Goal: Task Accomplishment & Management: Complete application form

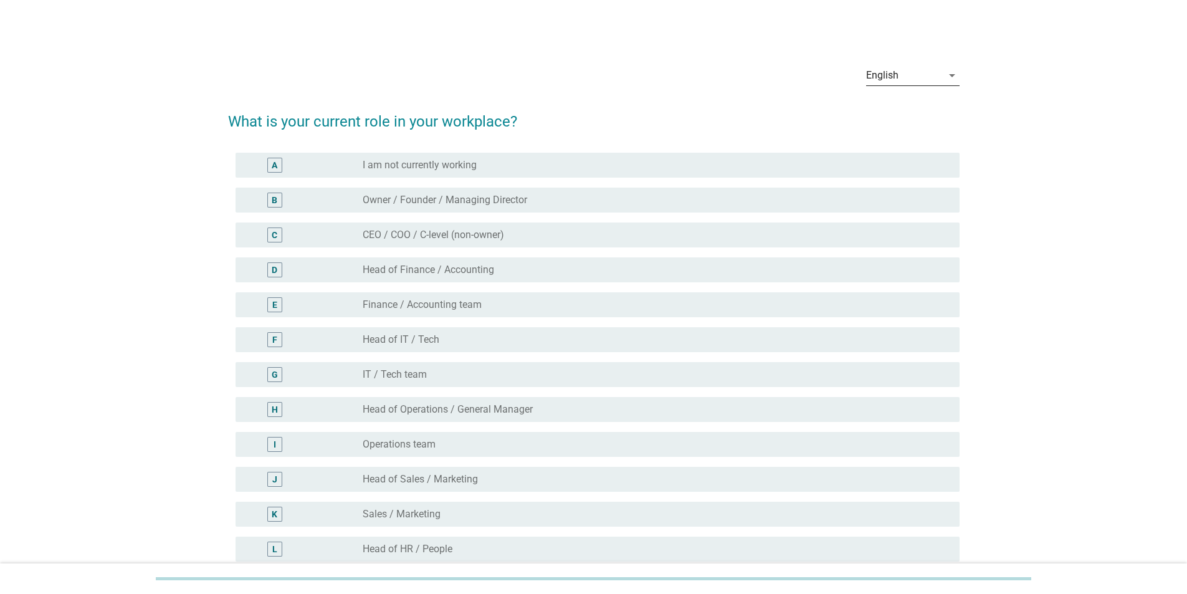
click at [891, 73] on div "English" at bounding box center [882, 75] width 32 height 11
click at [901, 123] on div "Bahasa Melayu" at bounding box center [913, 115] width 74 height 30
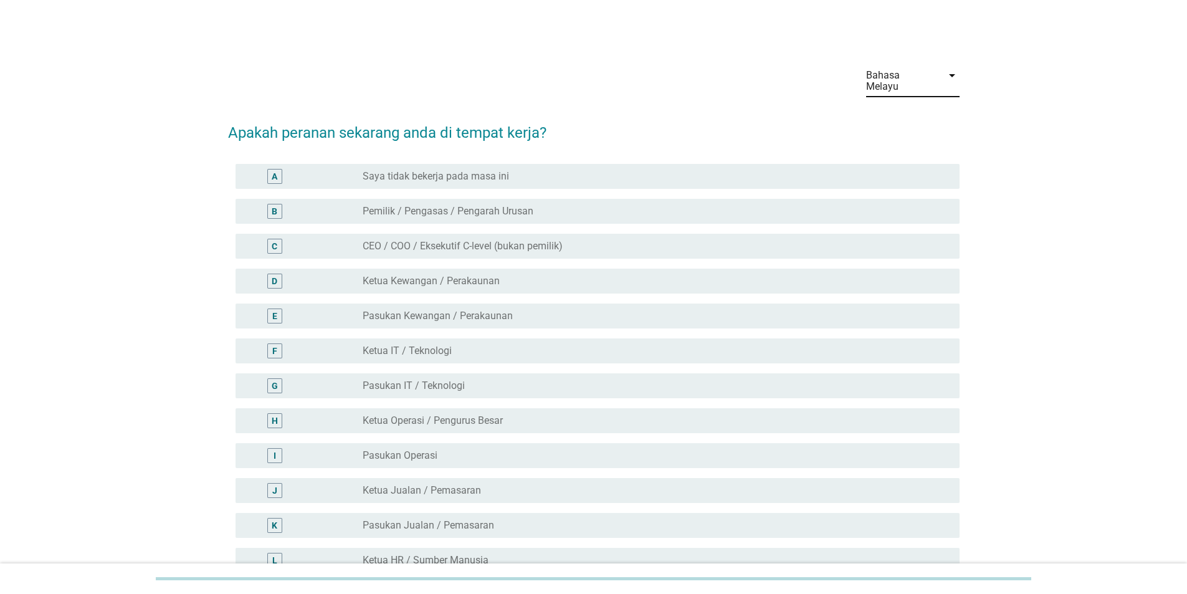
click at [722, 240] on div "radio_button_unchecked CEO / COO / Eksekutif C-level (bukan pemilik)" at bounding box center [651, 246] width 577 height 12
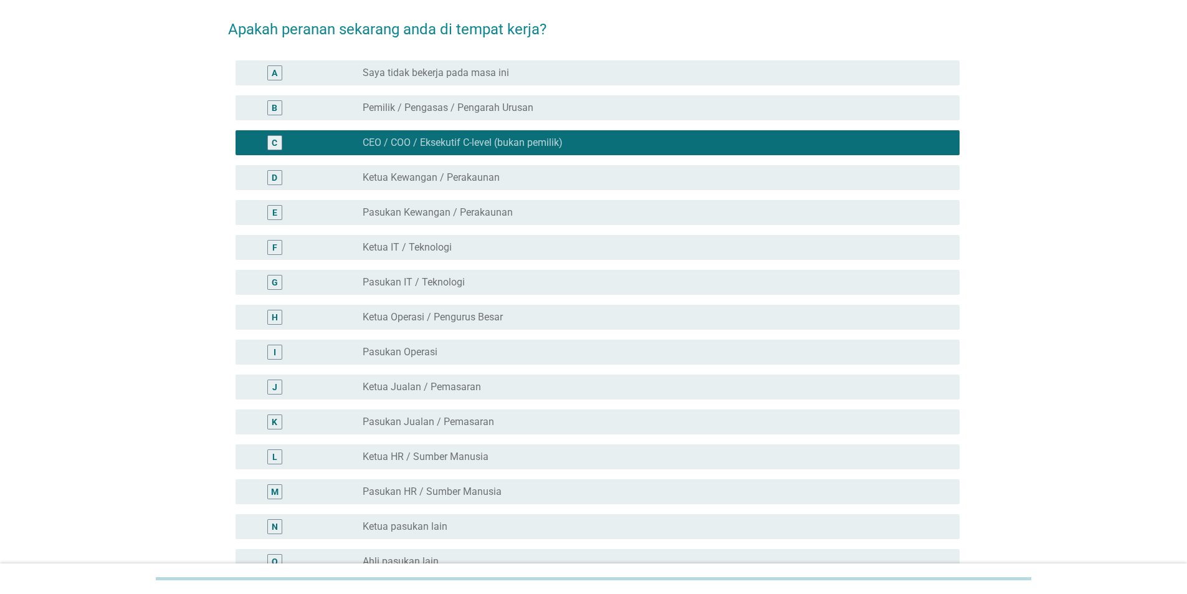
scroll to position [125, 0]
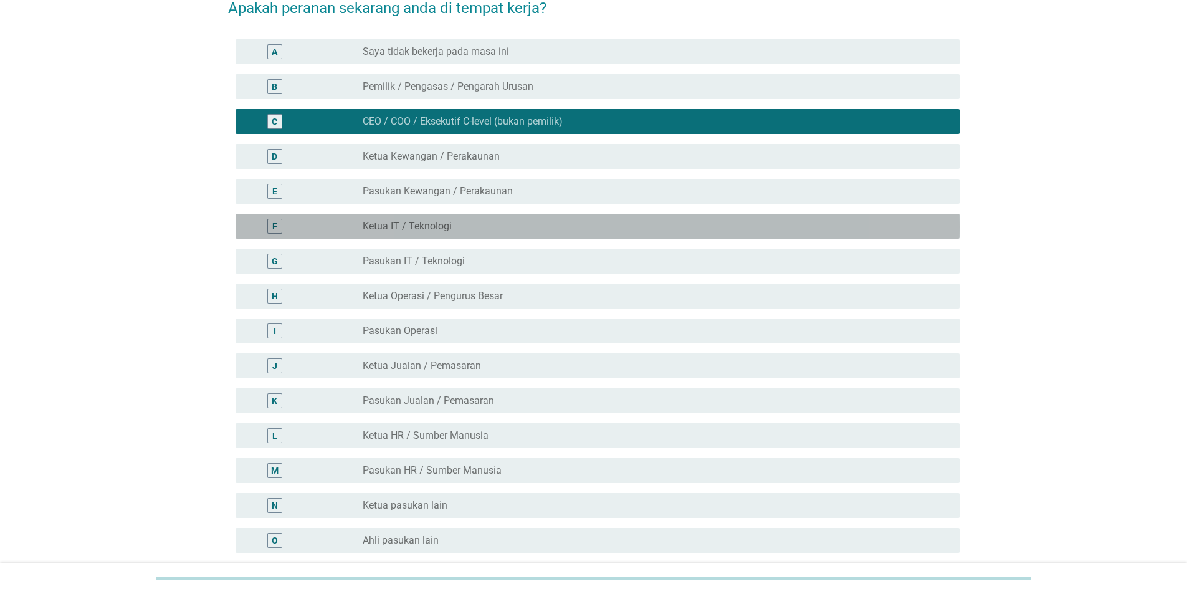
click at [410, 214] on div "F radio_button_unchecked Ketua IT / Teknologi" at bounding box center [598, 226] width 724 height 25
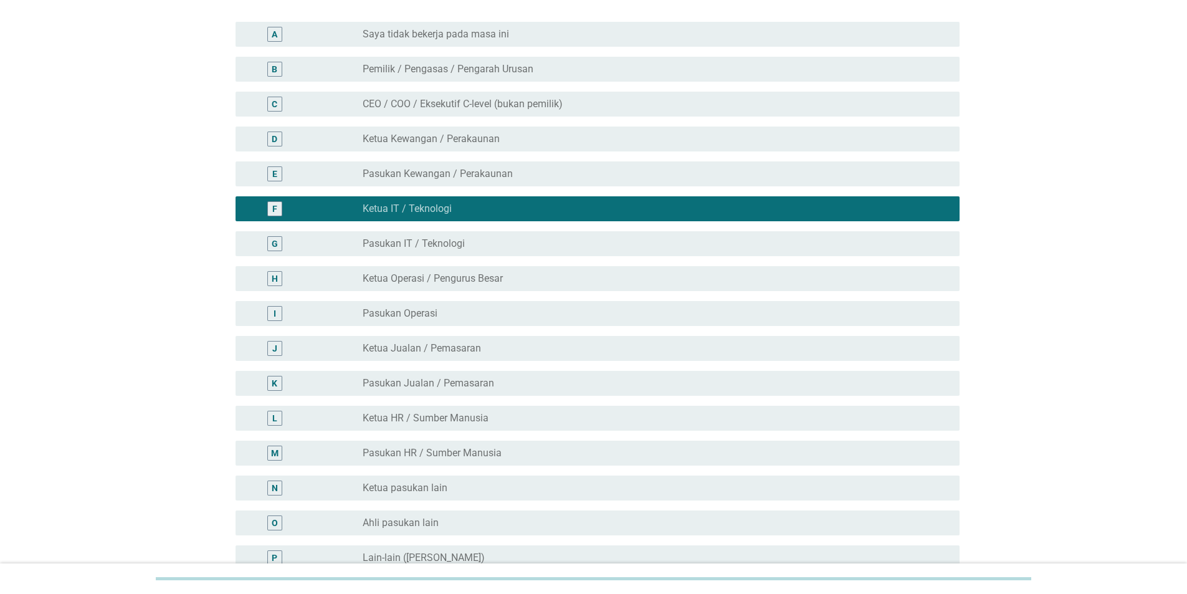
scroll to position [267, 0]
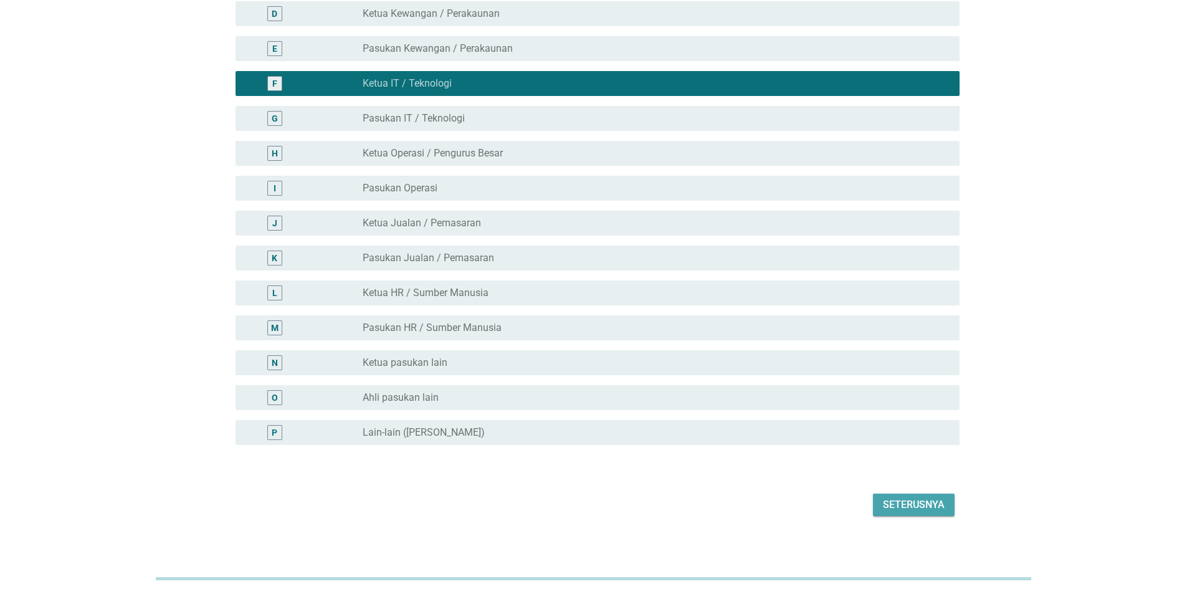
click at [912, 497] on div "Seterusnya" at bounding box center [914, 504] width 62 height 15
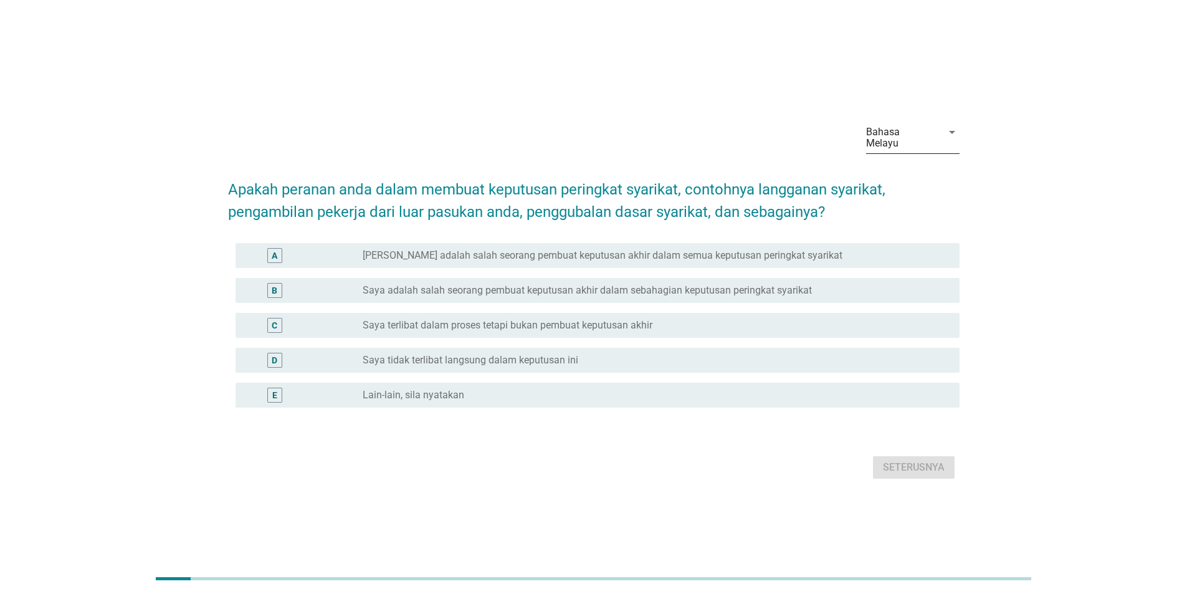
click at [906, 137] on div "Bahasa Melayu" at bounding box center [900, 138] width 69 height 22
click at [913, 208] on div "中文（简体）" at bounding box center [913, 207] width 74 height 15
click at [664, 367] on div "D radio_button_unchecked Saya tidak terlibat langsung dalam keputusan ini" at bounding box center [594, 360] width 732 height 35
click at [902, 358] on div "radio_button_unchecked Saya tidak terlibat langsung dalam keputusan ini" at bounding box center [651, 360] width 577 height 12
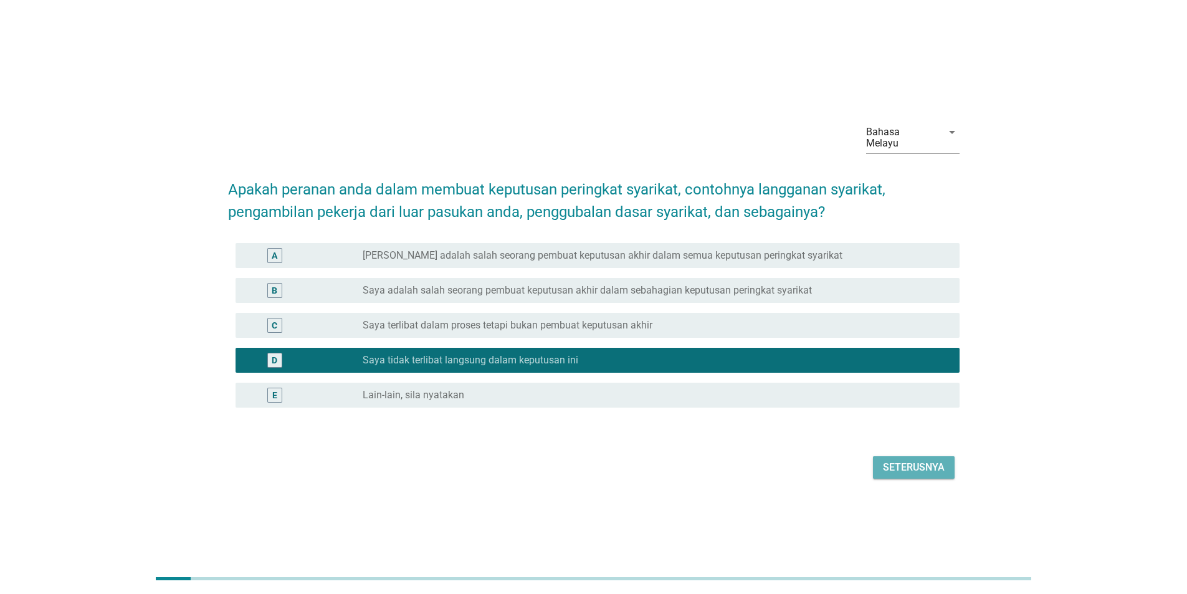
click at [914, 460] on div "Seterusnya" at bounding box center [914, 467] width 62 height 15
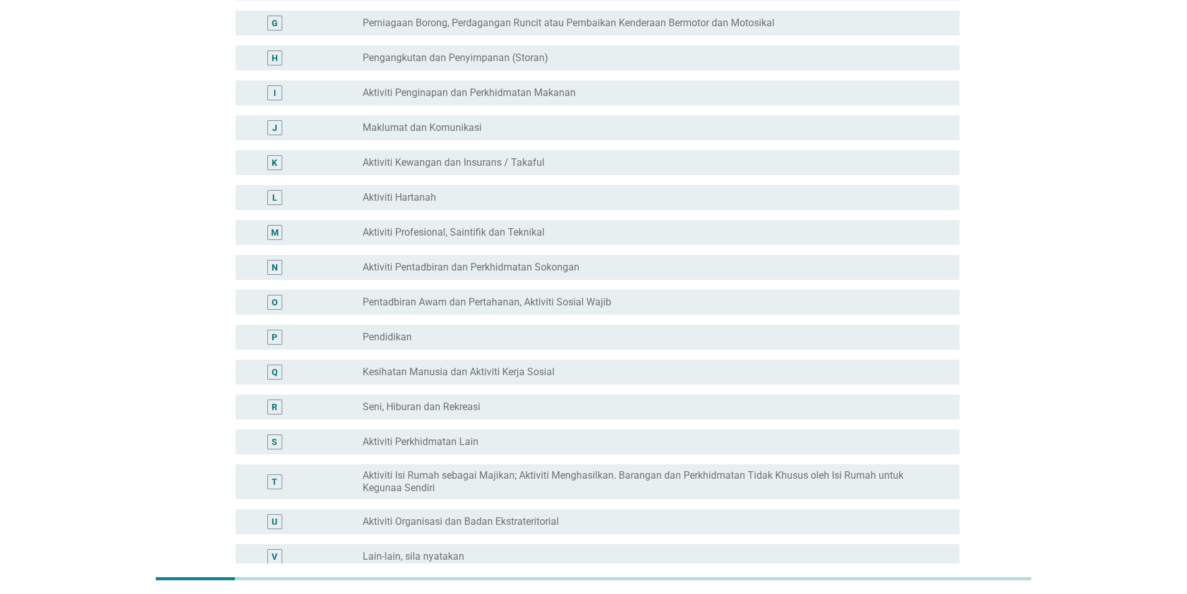
scroll to position [374, 0]
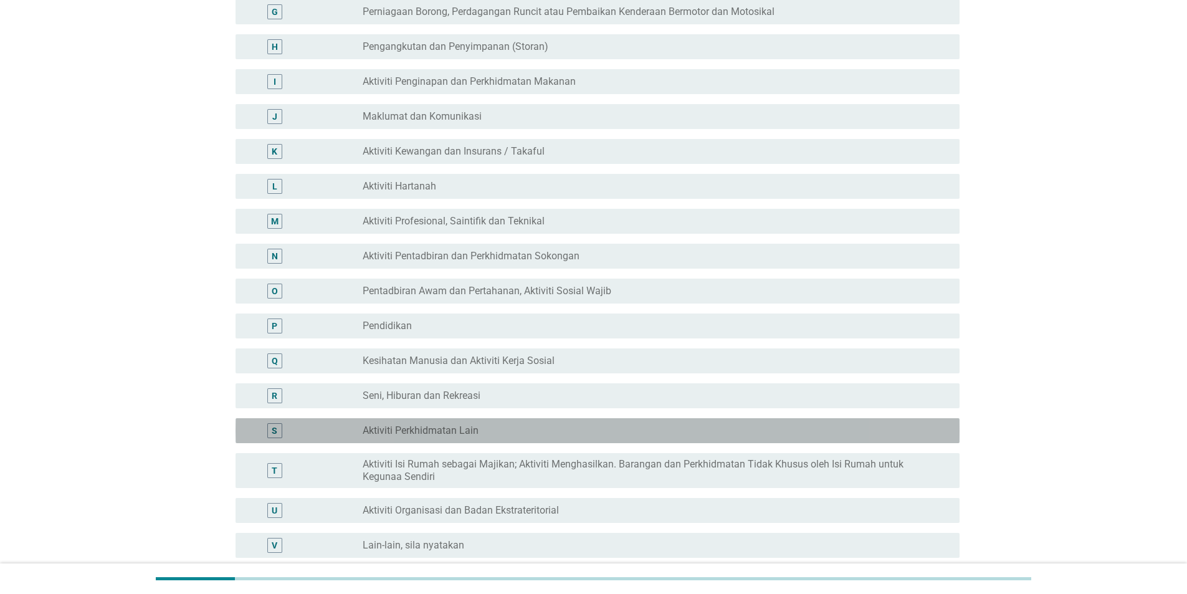
click at [631, 426] on div "radio_button_unchecked Aktiviti Perkhidmatan Lain" at bounding box center [656, 430] width 587 height 15
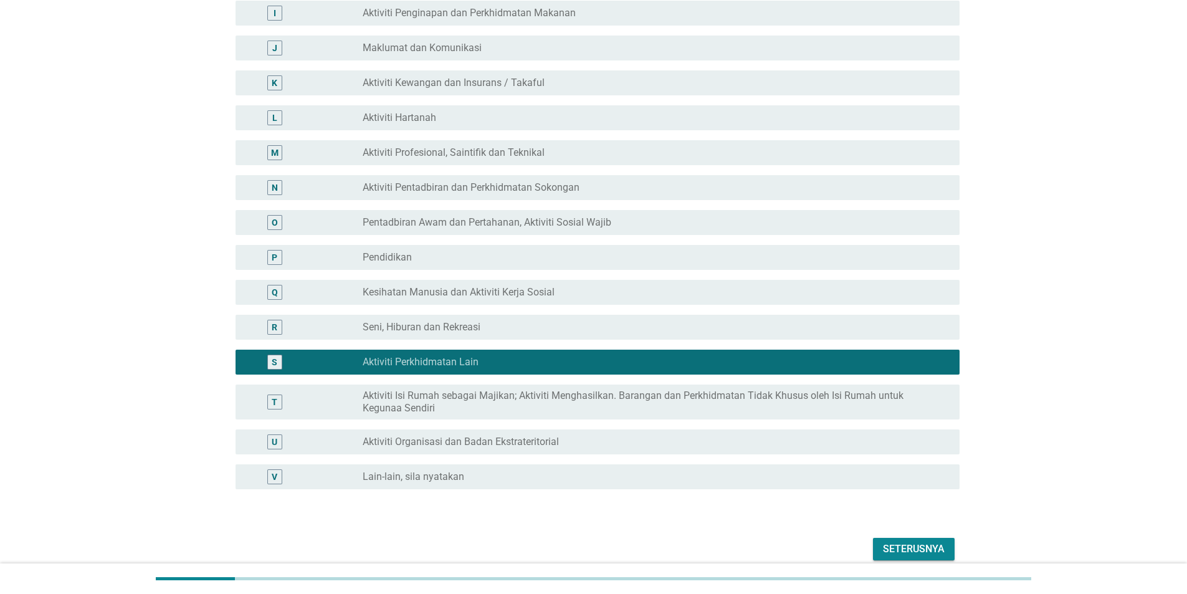
scroll to position [487, 0]
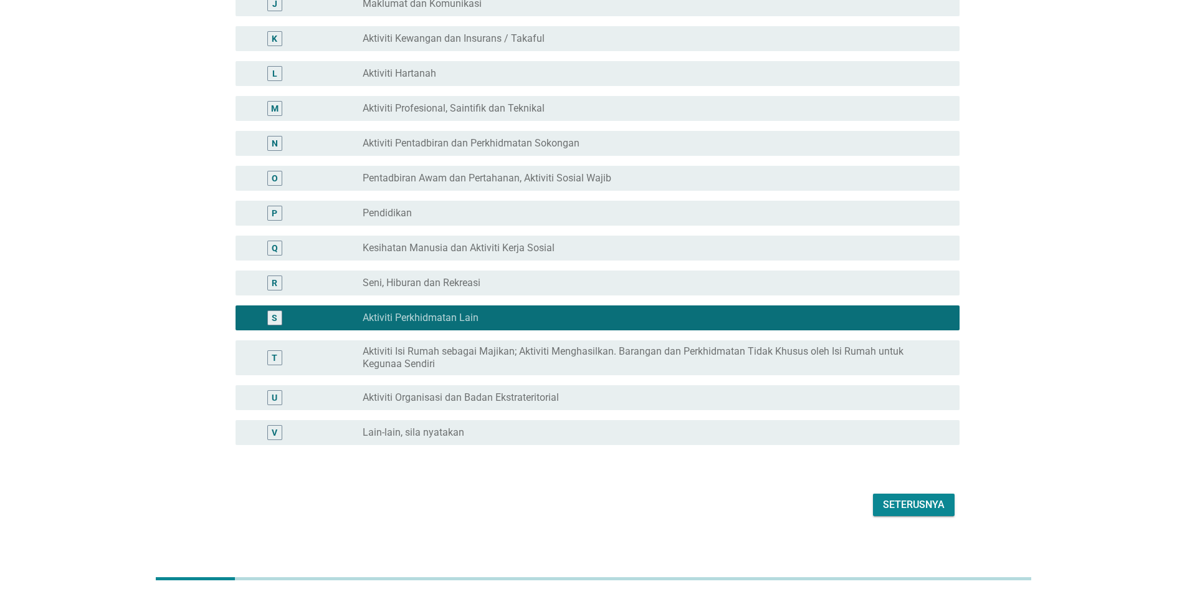
click at [907, 497] on div "Seterusnya" at bounding box center [914, 504] width 62 height 15
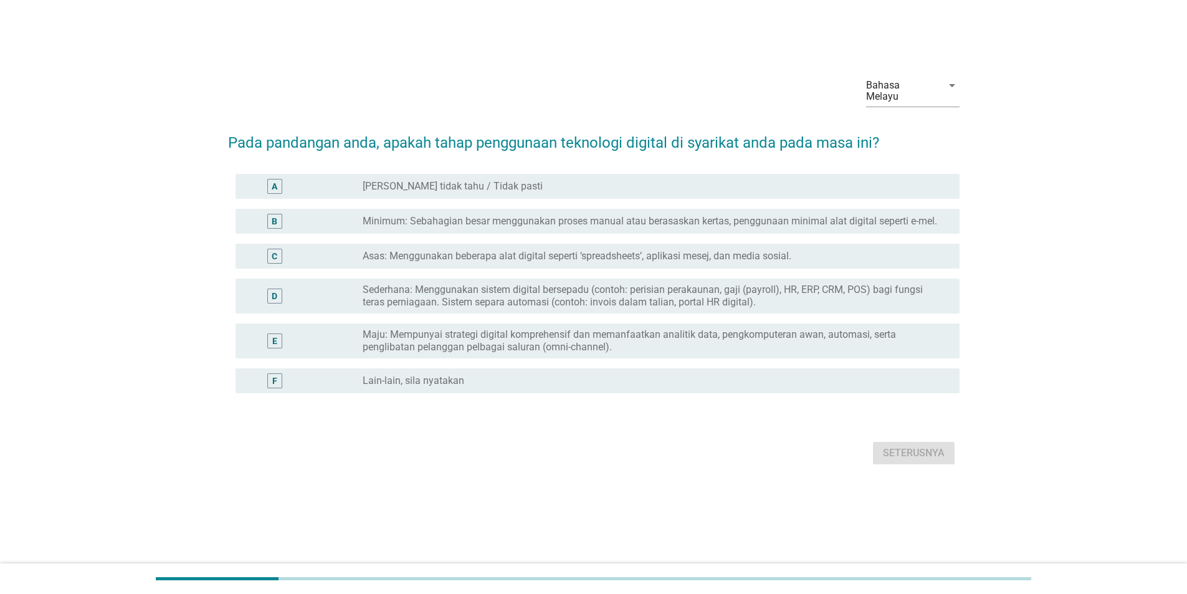
scroll to position [0, 0]
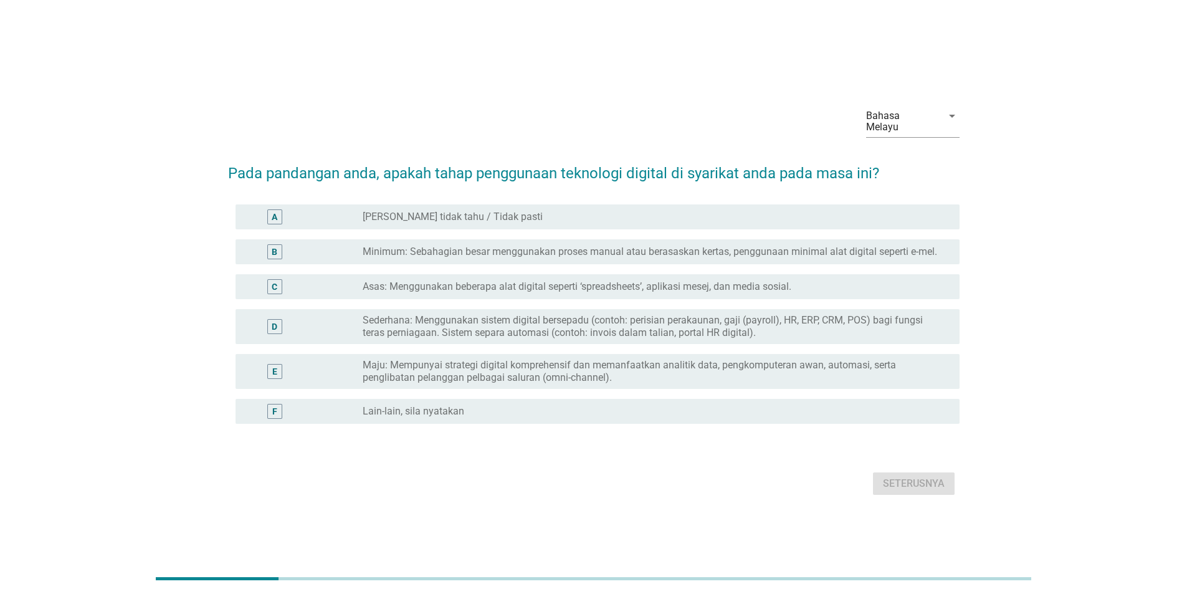
click at [742, 304] on div "D radio_button_unchecked Sederhana: Menggunakan sistem digital bersepadu (conto…" at bounding box center [594, 326] width 732 height 45
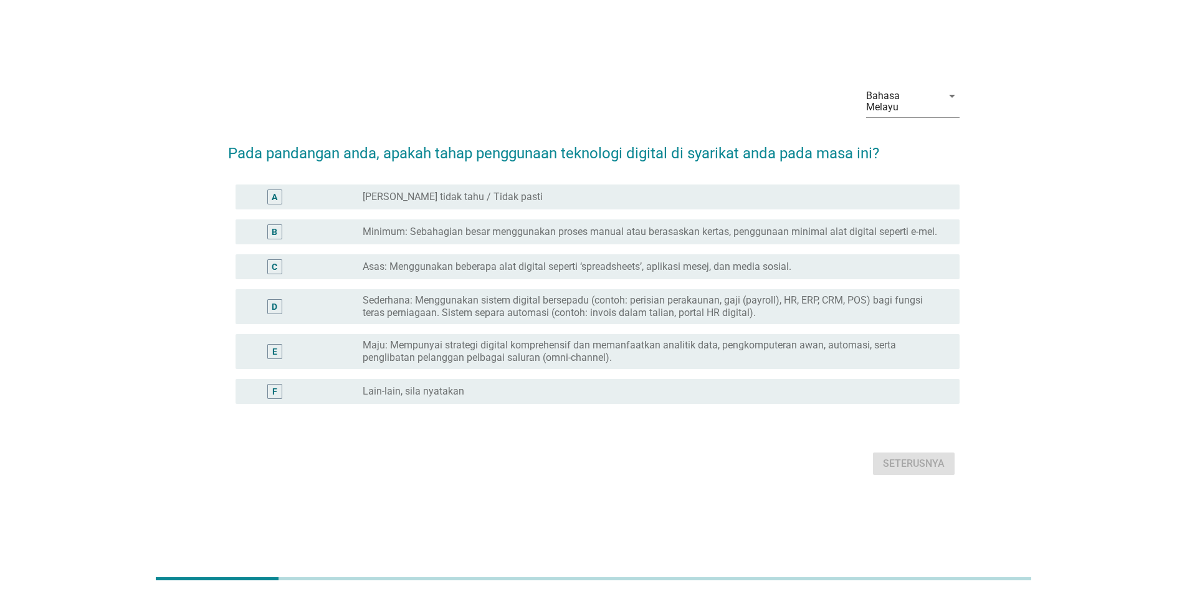
scroll to position [31, 0]
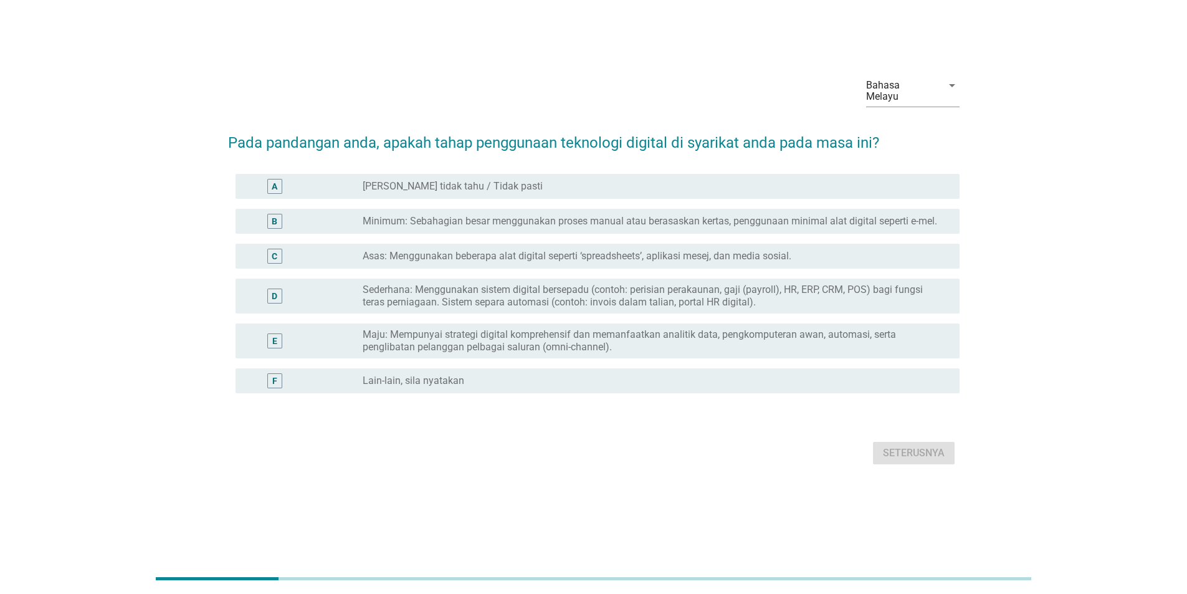
click at [821, 265] on div "C radio_button_unchecked Asas: Menggunakan beberapa alat digital seperti ‘sprea…" at bounding box center [594, 256] width 732 height 35
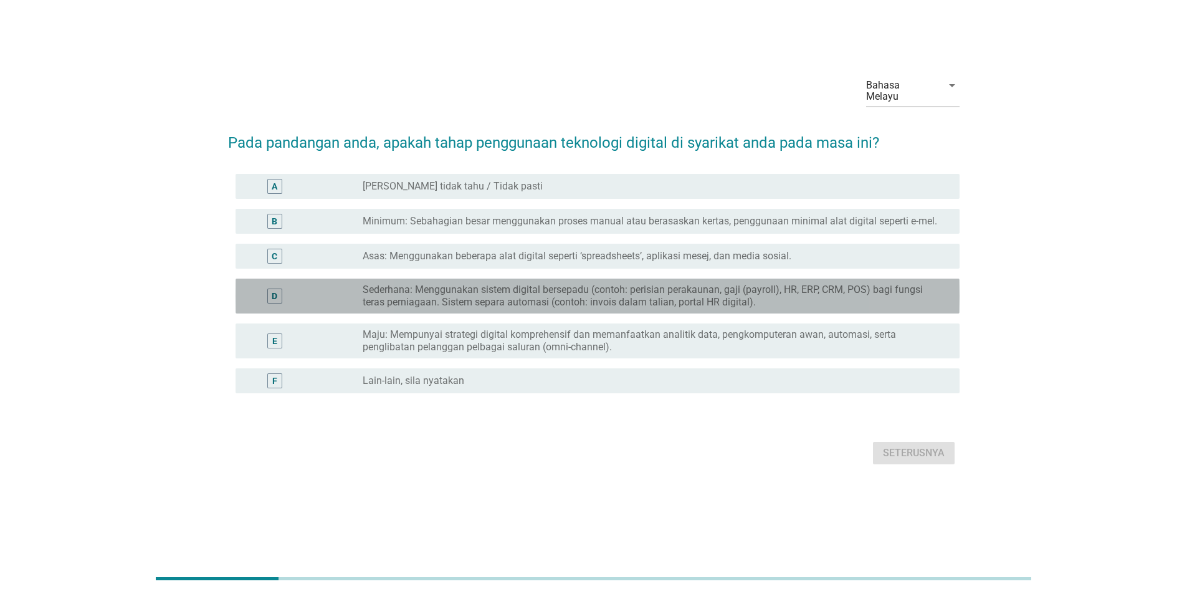
drag, startPoint x: 838, startPoint y: 299, endPoint x: 914, endPoint y: 402, distance: 127.5
click at [839, 299] on label "Sederhana: Menggunakan sistem digital bersepadu (contoh: perisian perakaunan, g…" at bounding box center [651, 296] width 577 height 25
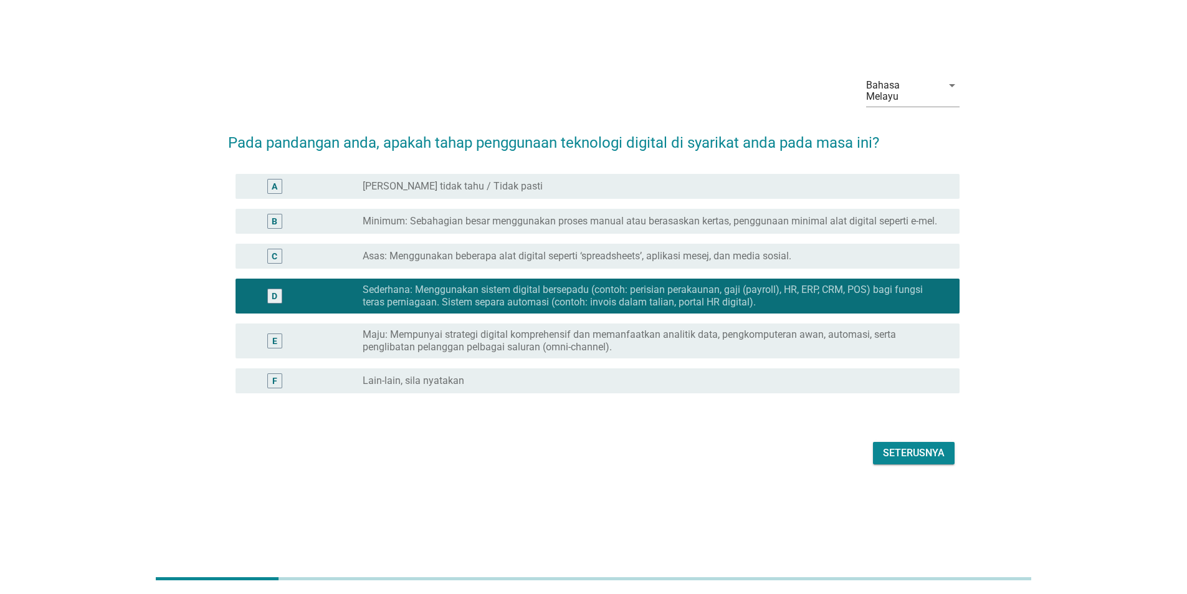
click at [927, 448] on div "Seterusnya" at bounding box center [914, 453] width 62 height 15
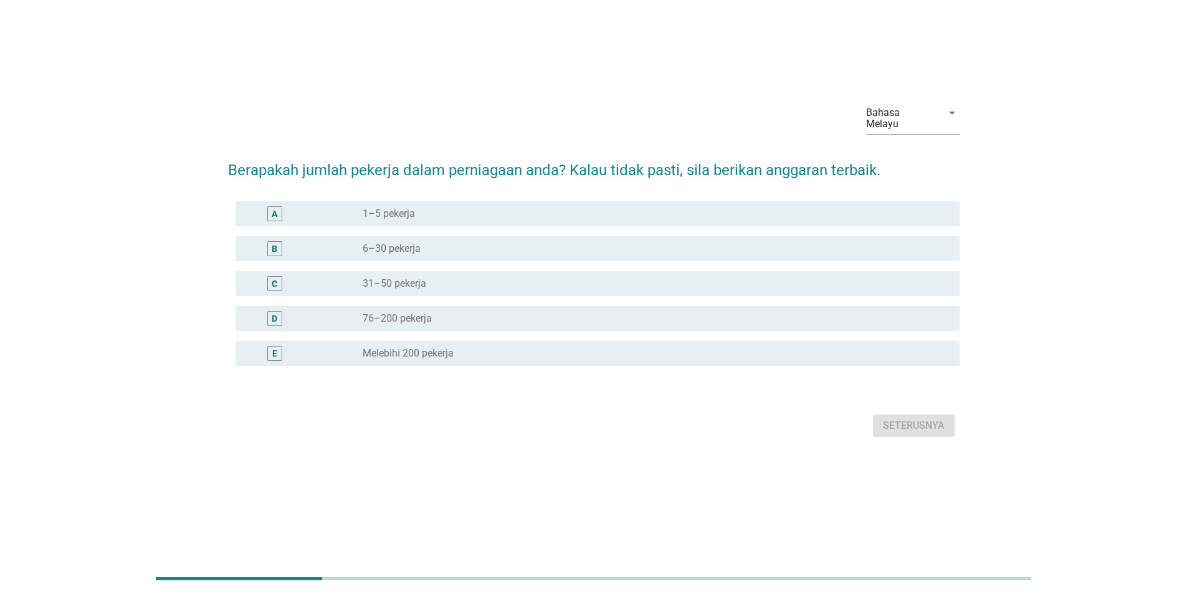
scroll to position [0, 0]
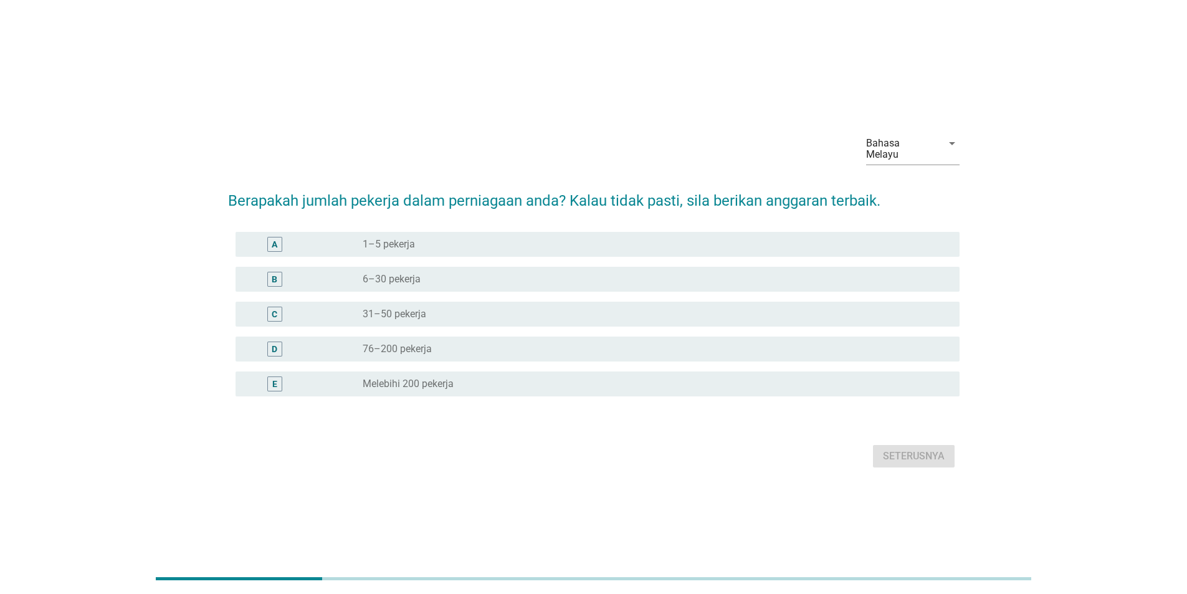
click at [828, 315] on div "radio_button_unchecked 31–50 pekerja" at bounding box center [656, 314] width 587 height 15
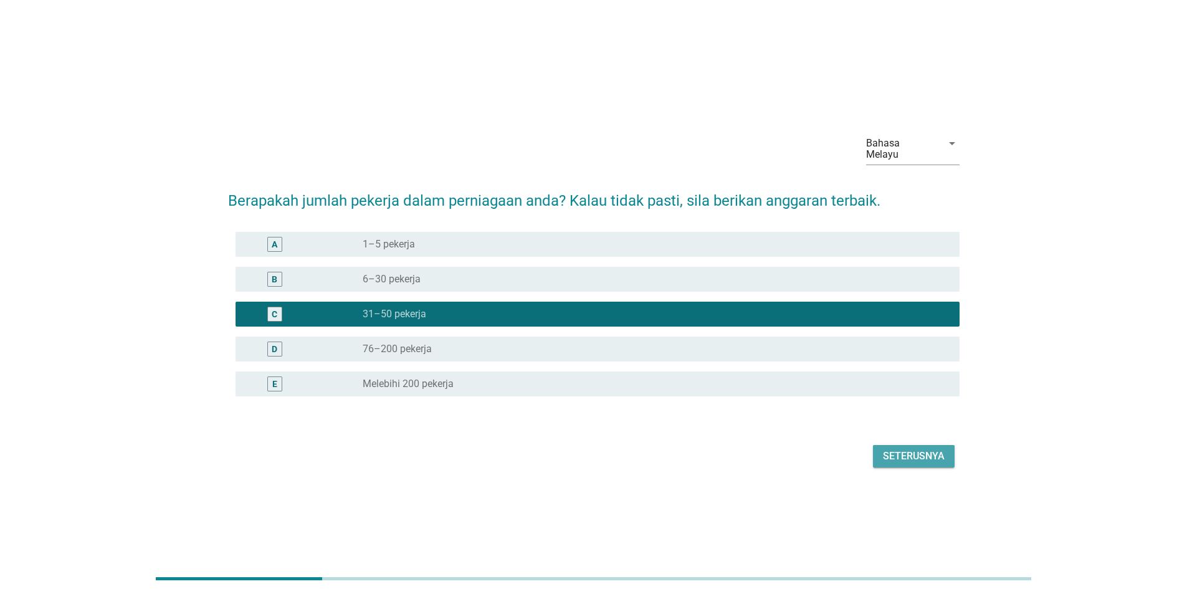
click at [907, 458] on button "Seterusnya" at bounding box center [914, 456] width 82 height 22
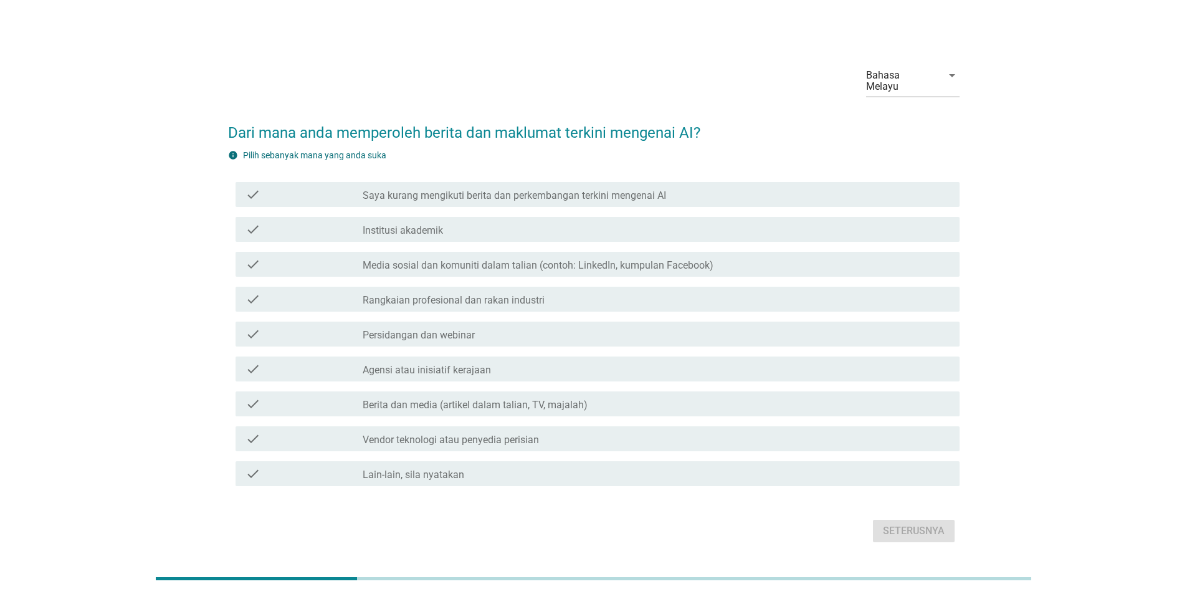
click at [861, 317] on div "check check_box_outline_blank Persidangan dan webinar" at bounding box center [594, 334] width 732 height 35
click at [873, 335] on div "check check_box_outline_blank Persidangan dan webinar" at bounding box center [598, 334] width 724 height 25
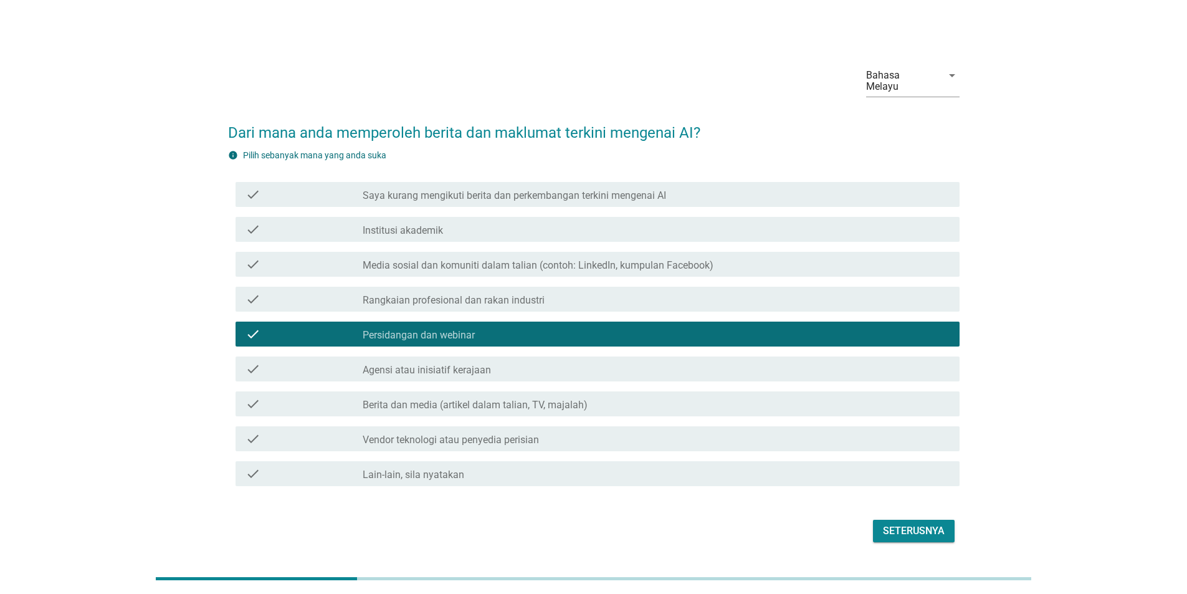
click at [901, 523] on div "Seterusnya" at bounding box center [914, 530] width 62 height 15
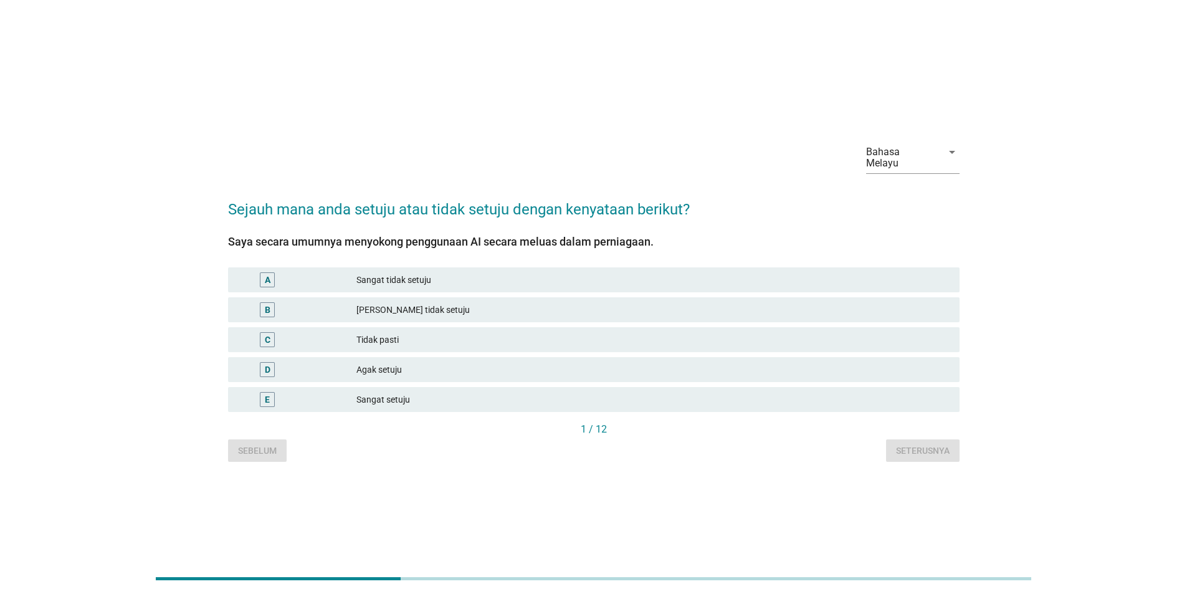
drag, startPoint x: 882, startPoint y: 385, endPoint x: 888, endPoint y: 394, distance: 10.4
click at [884, 389] on div "E Sangat setuju" at bounding box center [594, 399] width 732 height 25
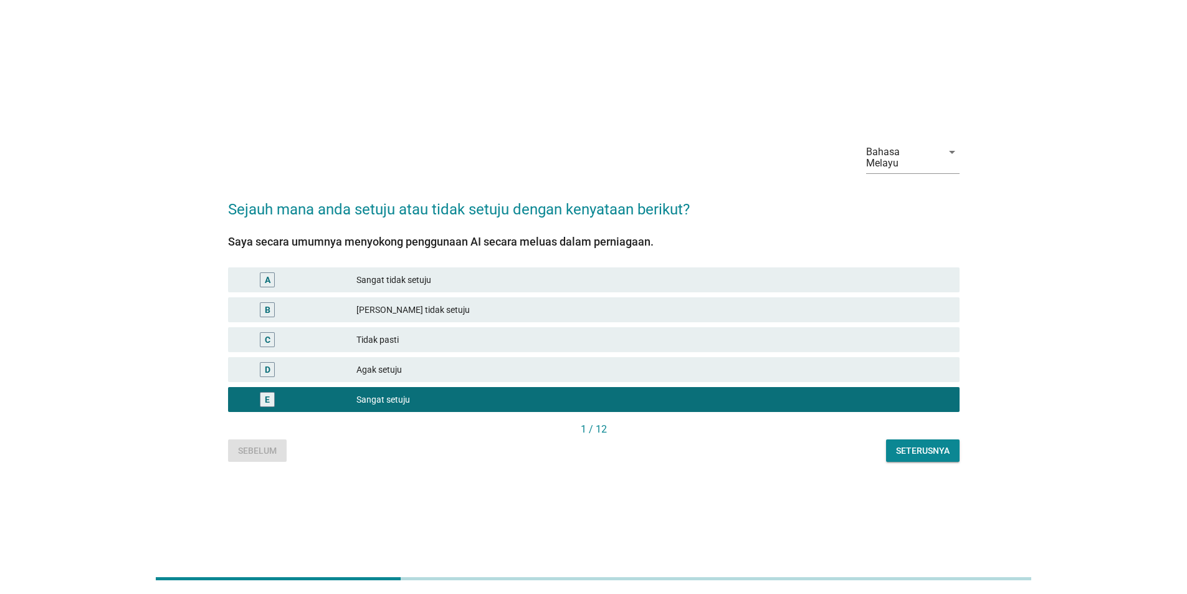
click at [948, 445] on div "Seterusnya" at bounding box center [923, 450] width 54 height 13
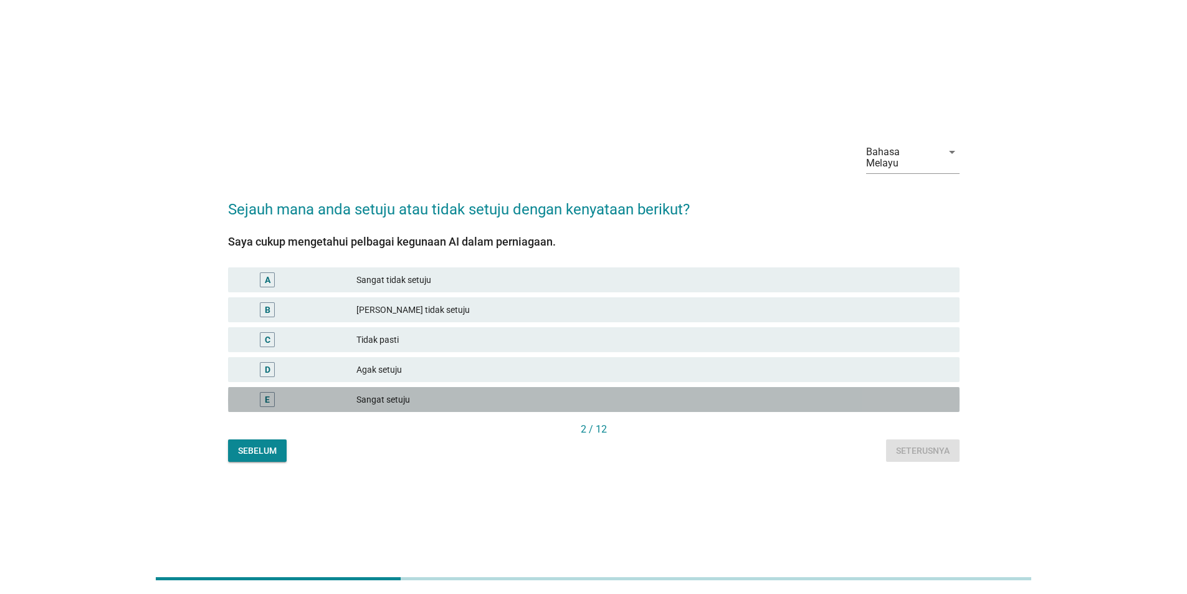
click at [905, 399] on div "Sangat setuju" at bounding box center [652, 399] width 593 height 15
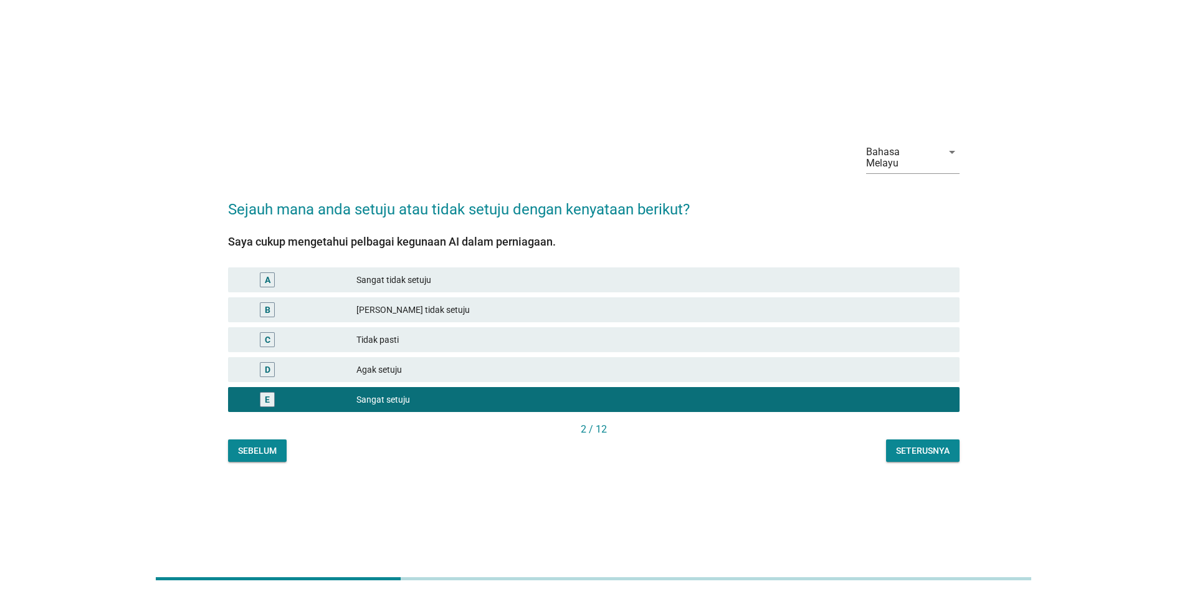
click at [920, 445] on div "Seterusnya" at bounding box center [923, 450] width 54 height 13
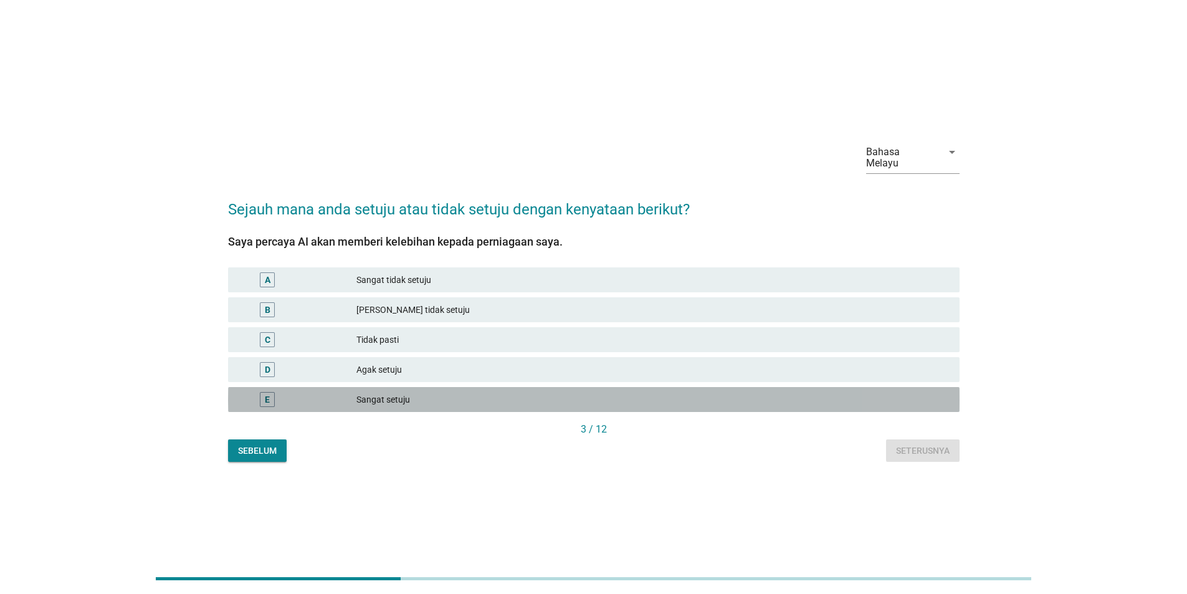
click at [925, 399] on div "Sangat setuju" at bounding box center [652, 399] width 593 height 15
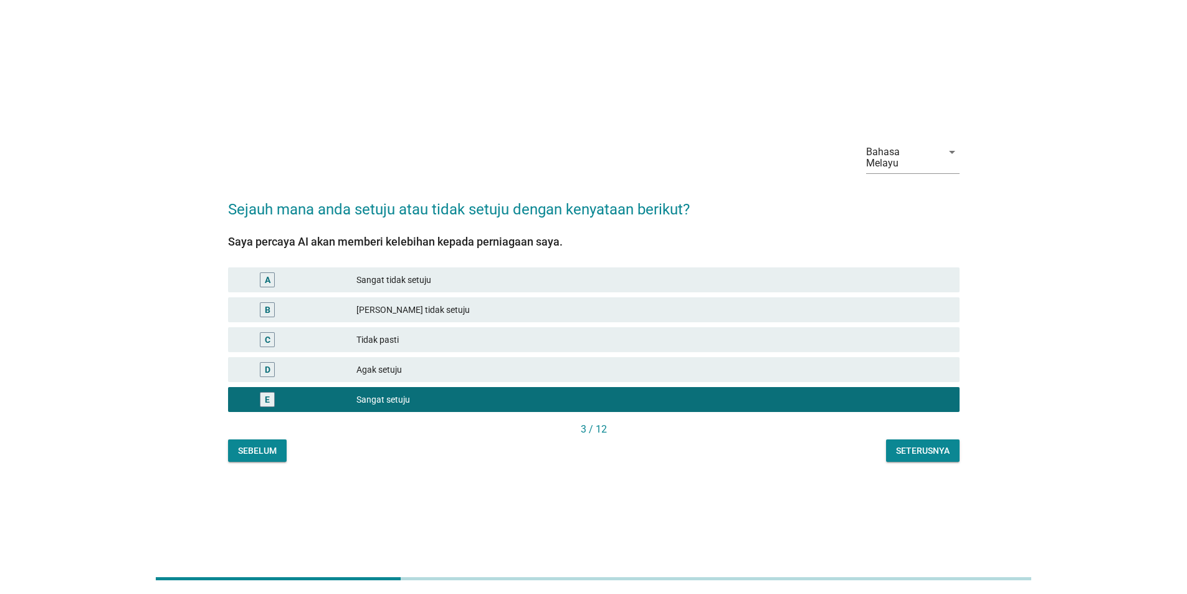
click at [927, 444] on div "Seterusnya" at bounding box center [923, 450] width 54 height 13
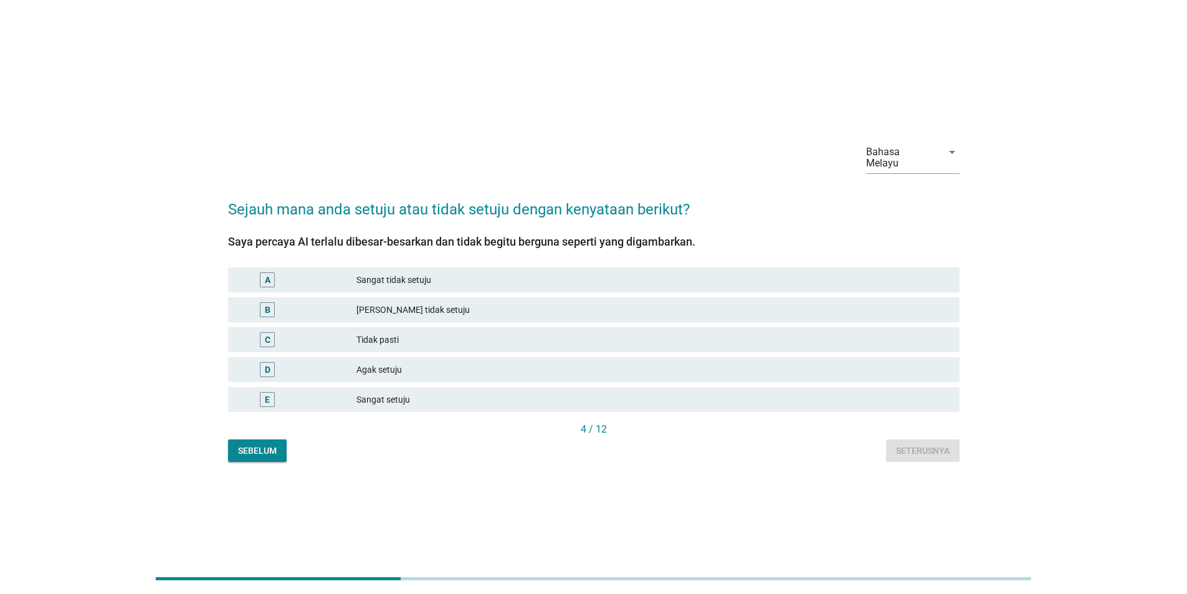
click at [931, 394] on div "Sangat setuju" at bounding box center [652, 399] width 593 height 15
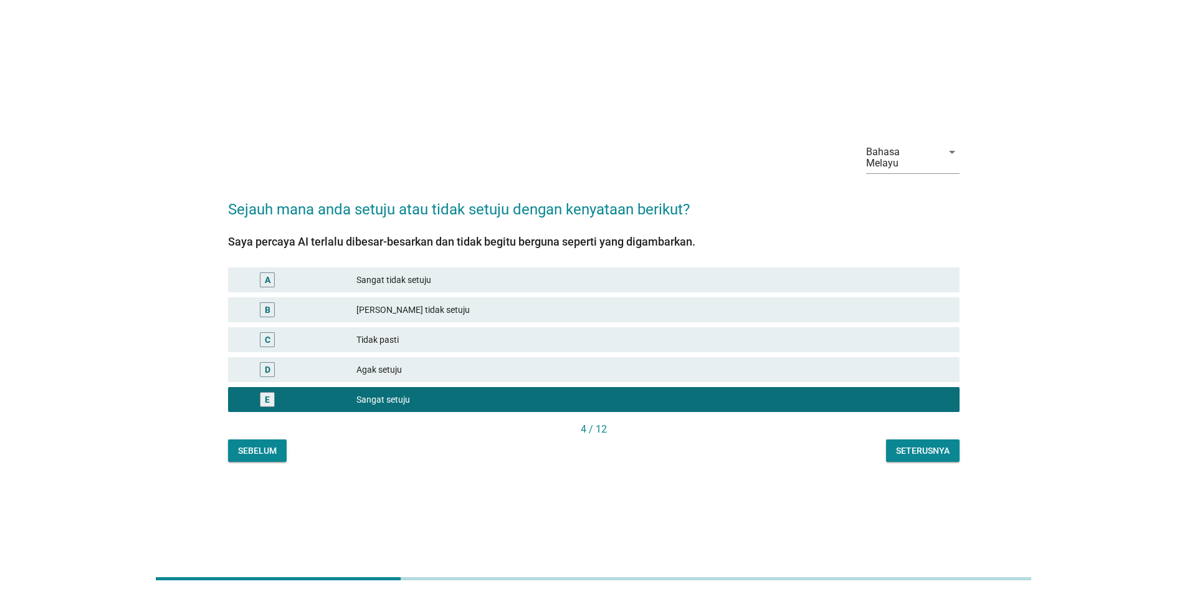
click at [933, 444] on div "Seterusnya" at bounding box center [923, 450] width 54 height 13
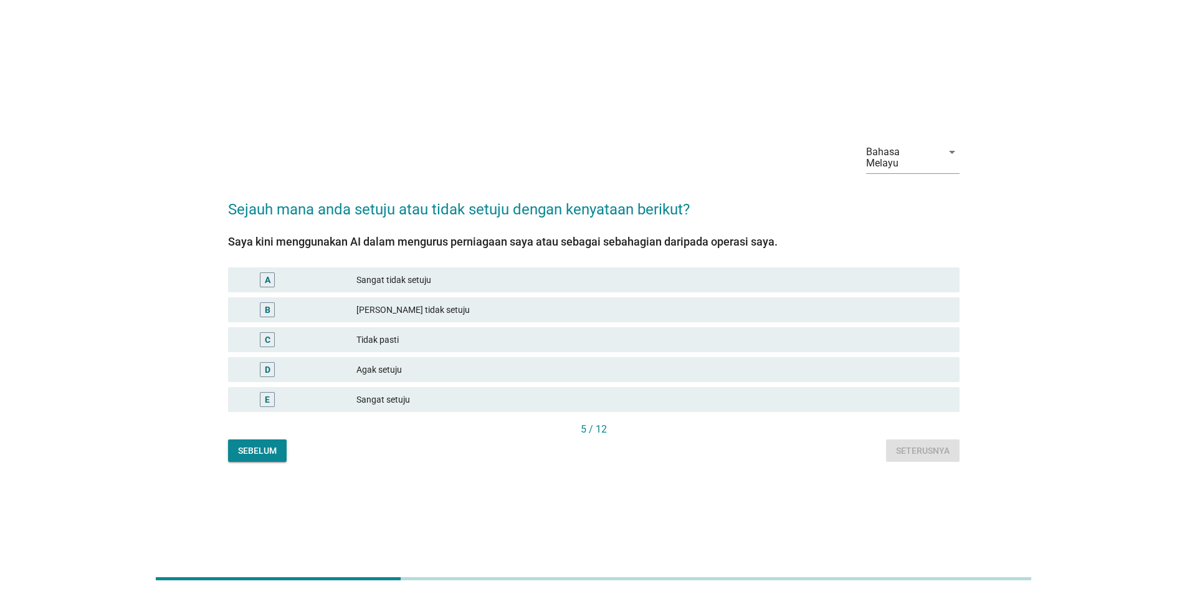
click at [930, 396] on div "Sangat setuju" at bounding box center [652, 399] width 593 height 15
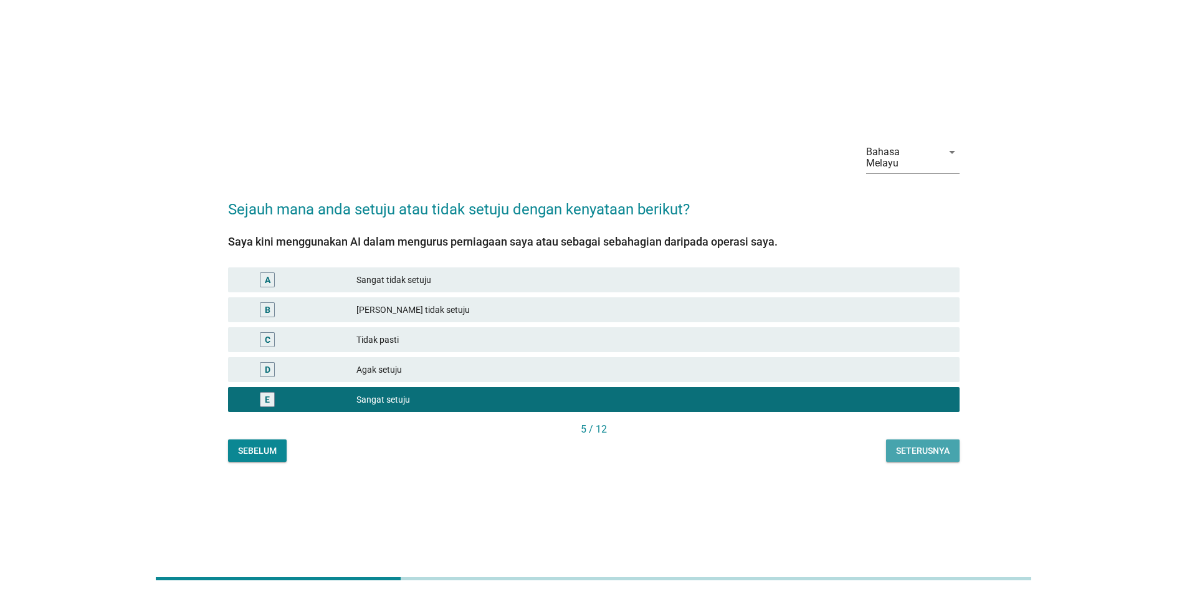
click at [928, 452] on button "Seterusnya" at bounding box center [923, 450] width 74 height 22
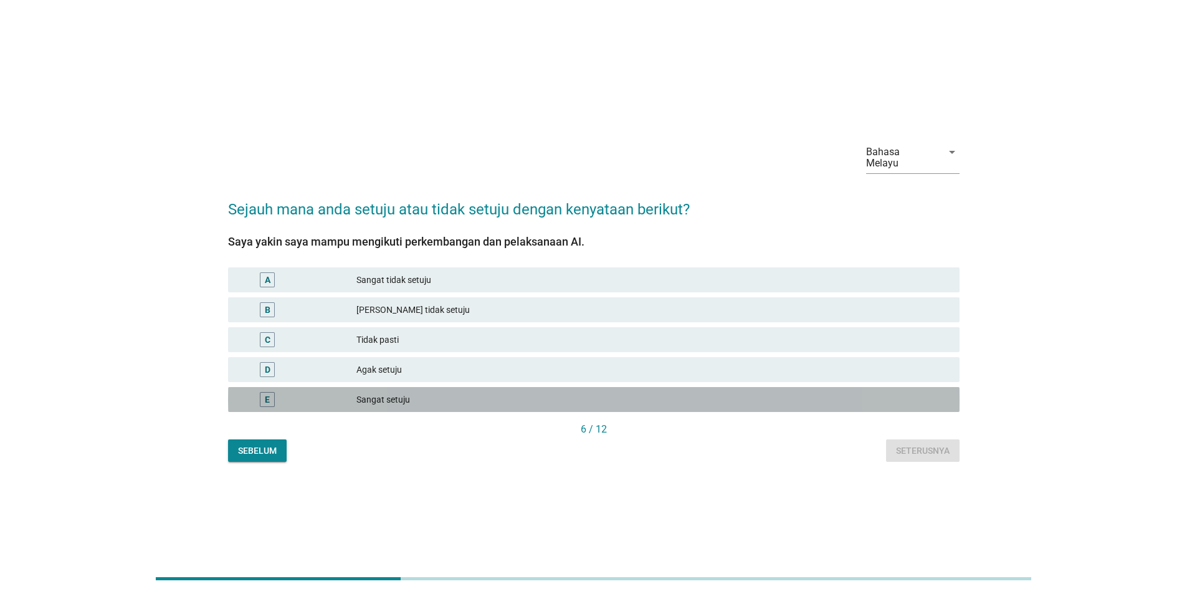
click at [933, 387] on div "E Sangat setuju" at bounding box center [594, 399] width 732 height 25
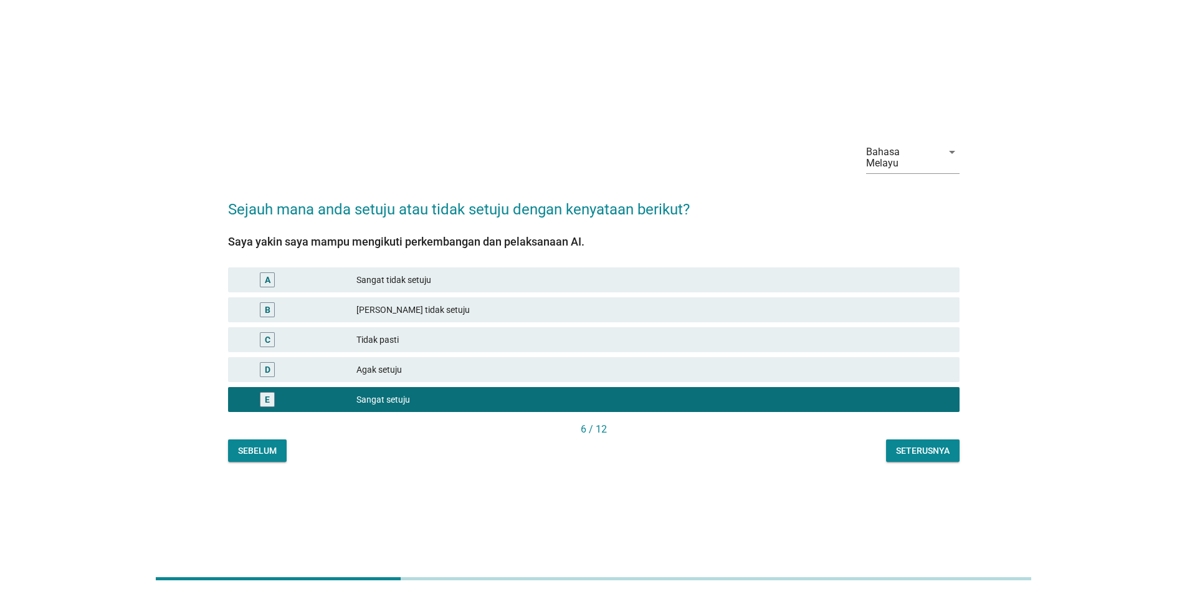
click at [933, 449] on div "Seterusnya" at bounding box center [923, 450] width 54 height 13
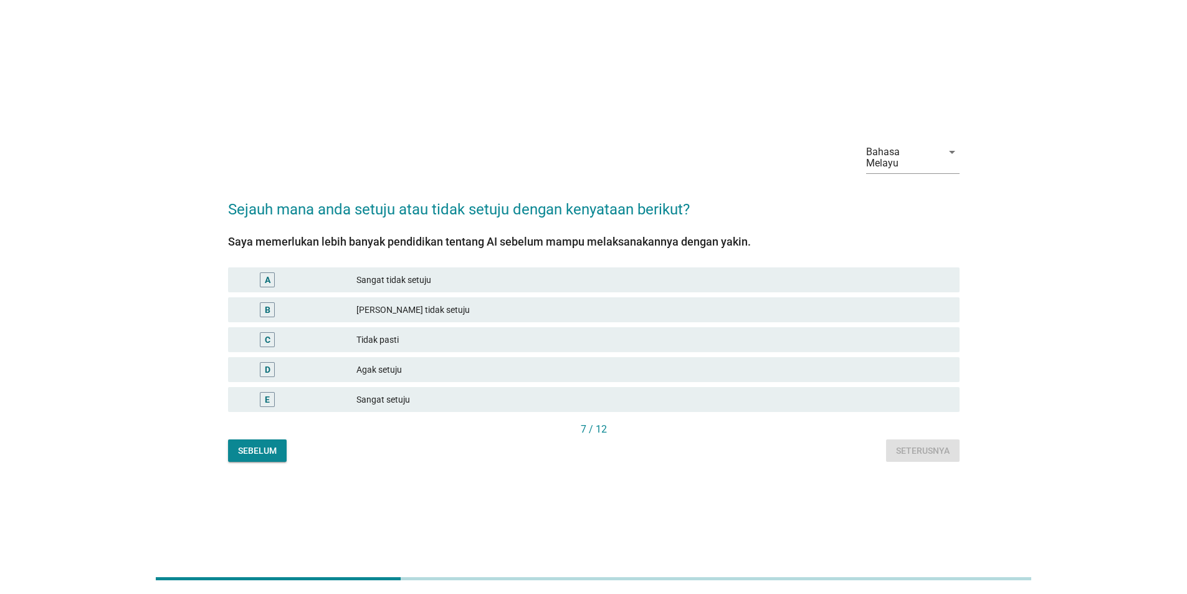
click at [934, 402] on div "E Sangat setuju" at bounding box center [594, 399] width 732 height 25
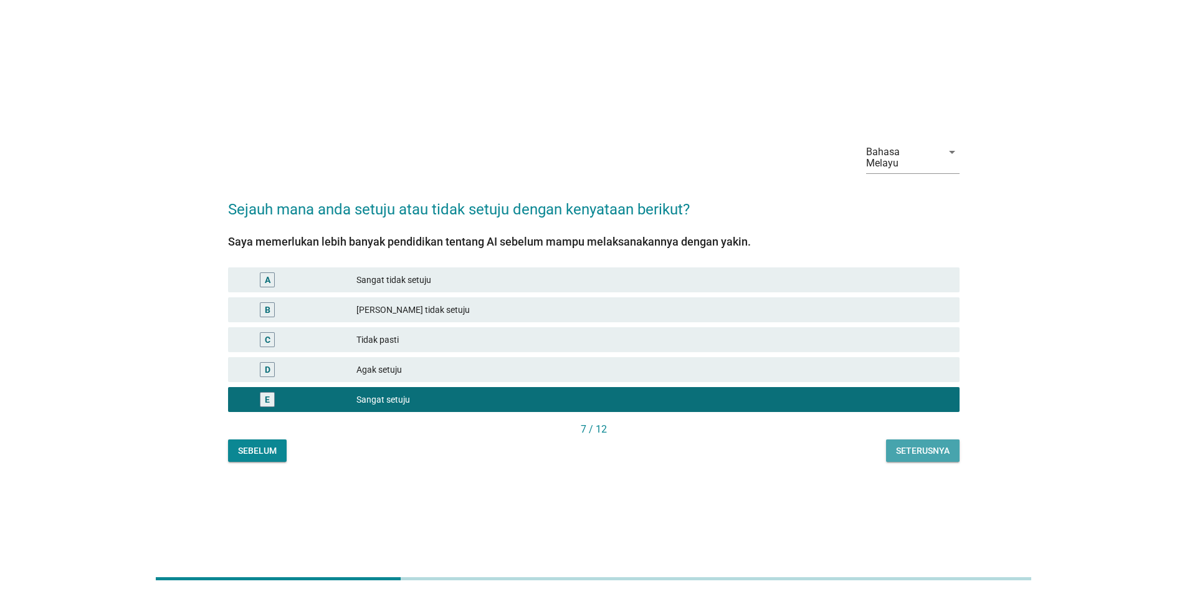
click at [932, 451] on div "Seterusnya" at bounding box center [923, 450] width 54 height 13
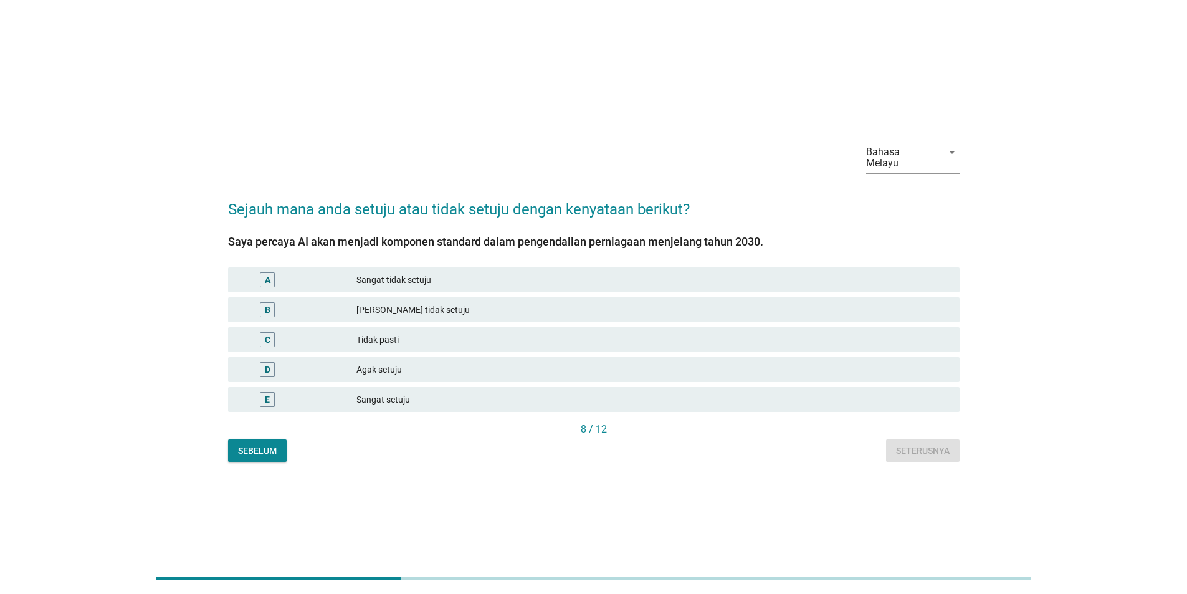
drag, startPoint x: 915, startPoint y: 391, endPoint x: 919, endPoint y: 448, distance: 57.5
click at [915, 392] on div "Sangat setuju" at bounding box center [652, 399] width 593 height 15
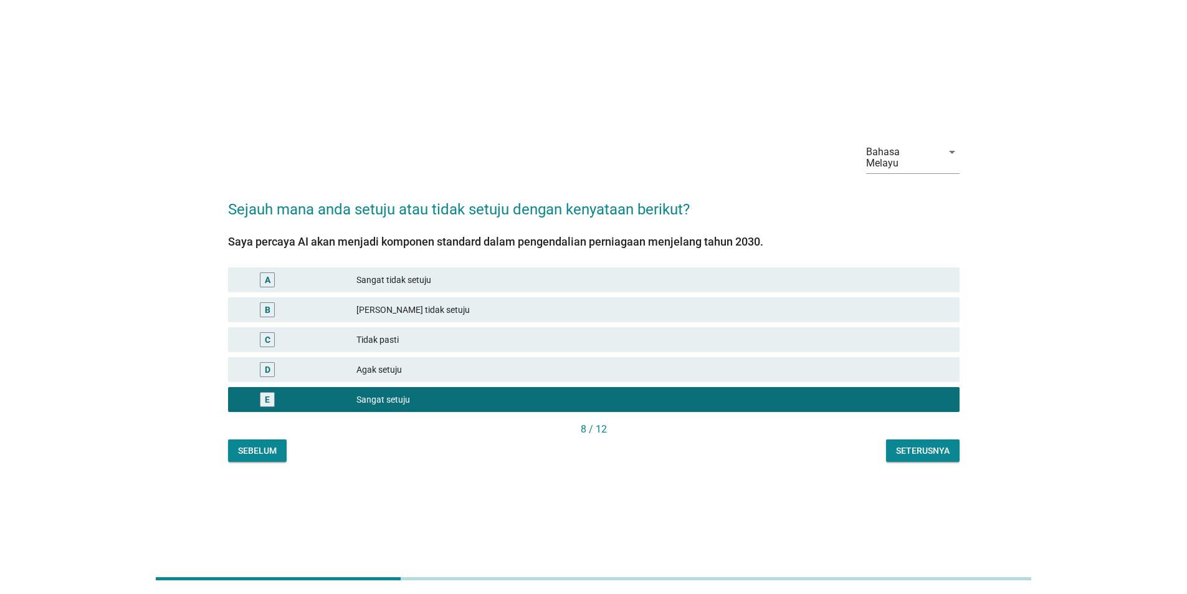
click at [915, 444] on div "Seterusnya" at bounding box center [923, 450] width 54 height 13
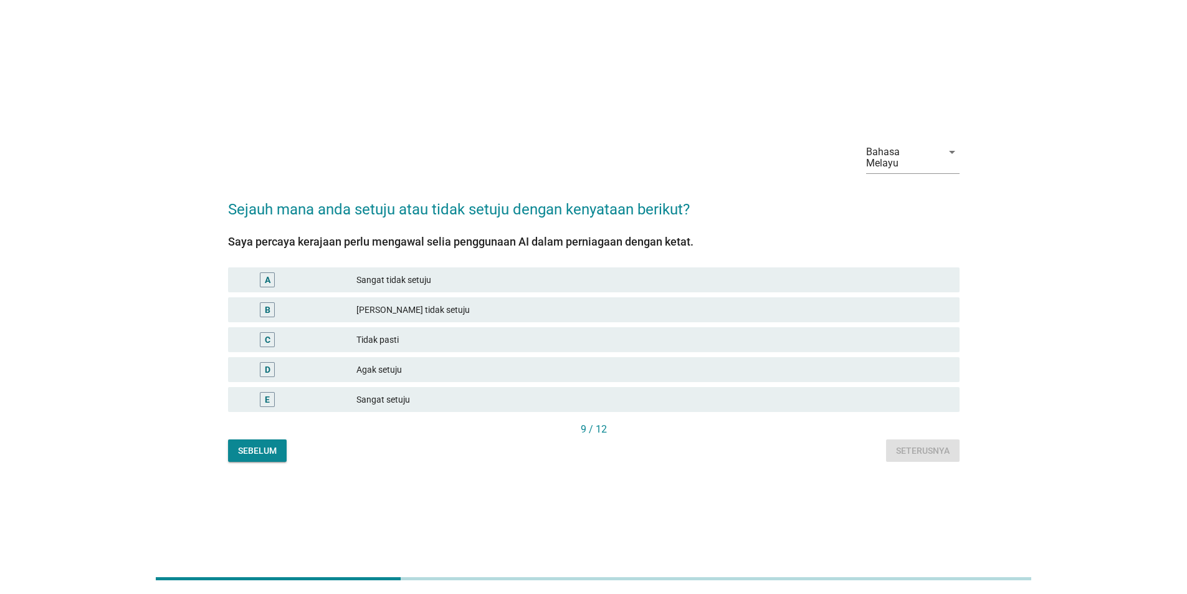
click at [920, 393] on div "Sangat setuju" at bounding box center [652, 399] width 593 height 15
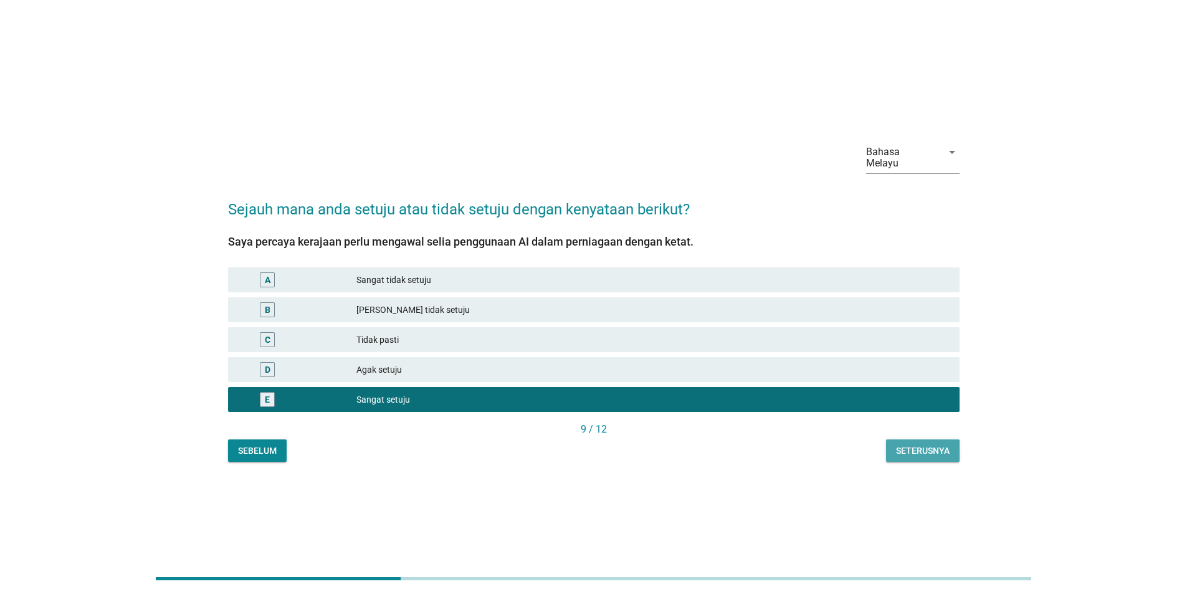
click at [925, 444] on div "Seterusnya" at bounding box center [923, 450] width 54 height 13
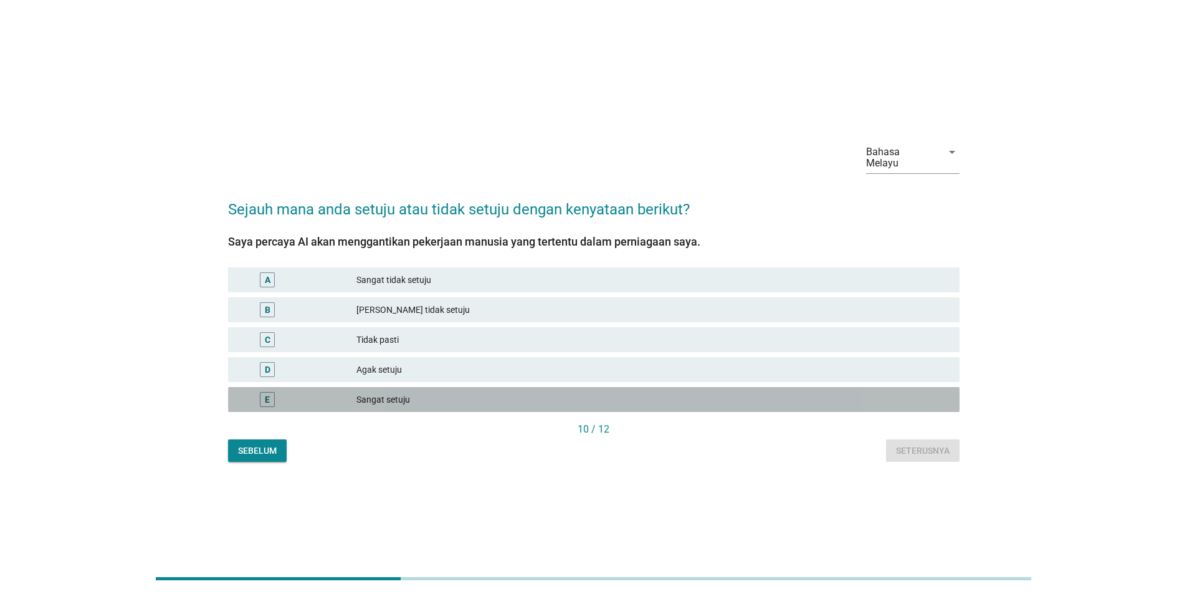
click at [931, 403] on div "E Sangat setuju" at bounding box center [594, 399] width 732 height 25
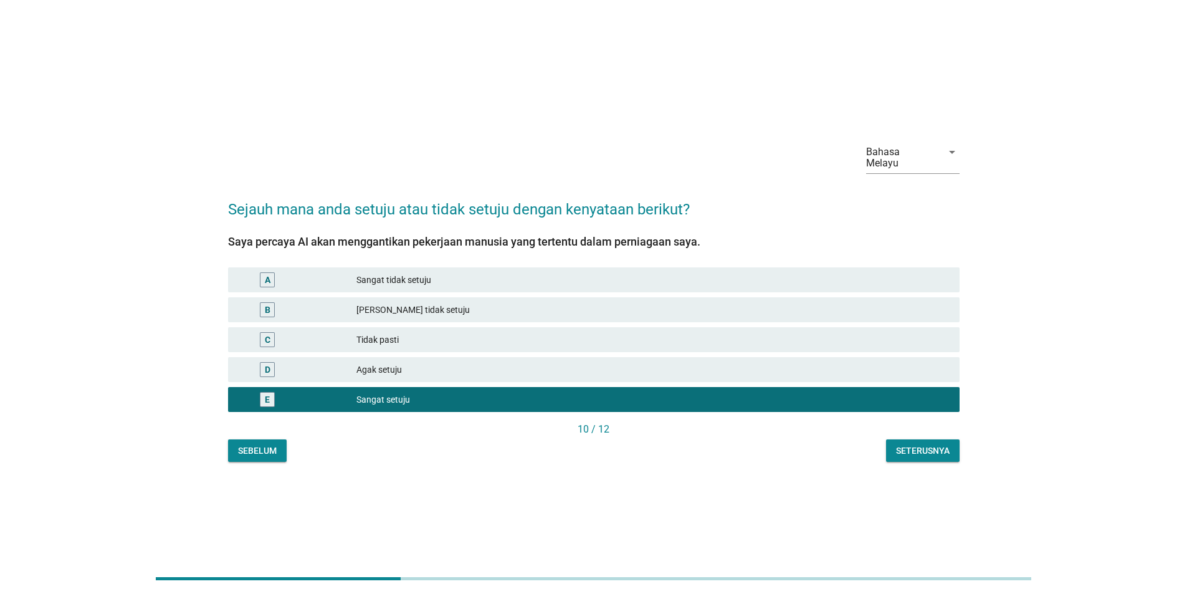
click at [933, 431] on div "10 / 12" at bounding box center [594, 430] width 732 height 17
click at [933, 444] on div "Seterusnya" at bounding box center [923, 450] width 54 height 13
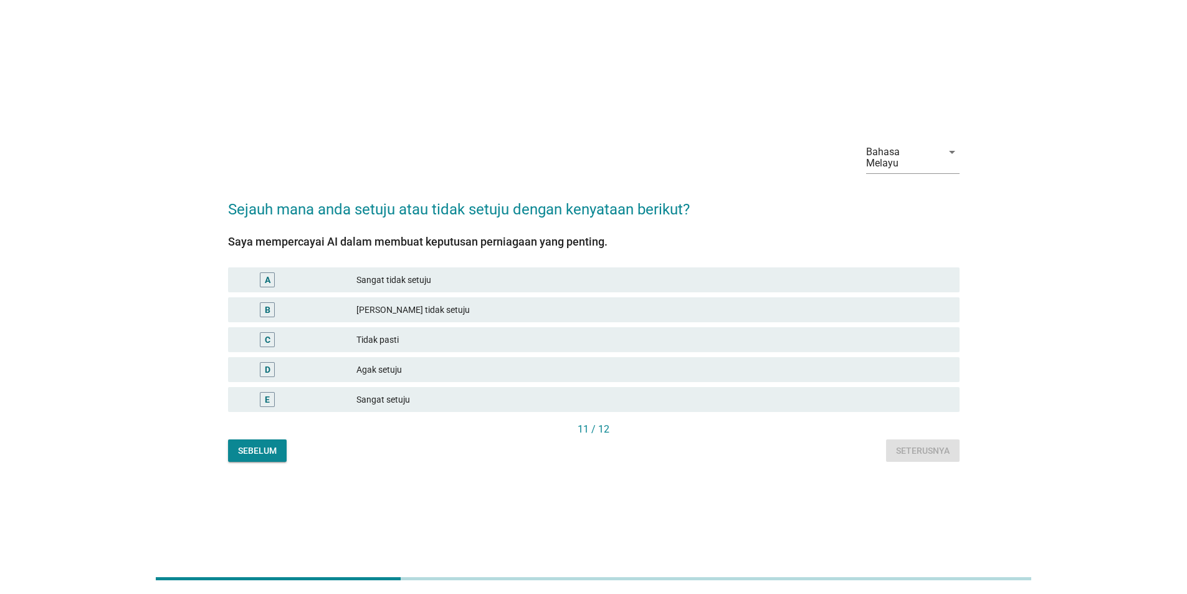
click at [934, 396] on div "Sangat setuju" at bounding box center [652, 399] width 593 height 15
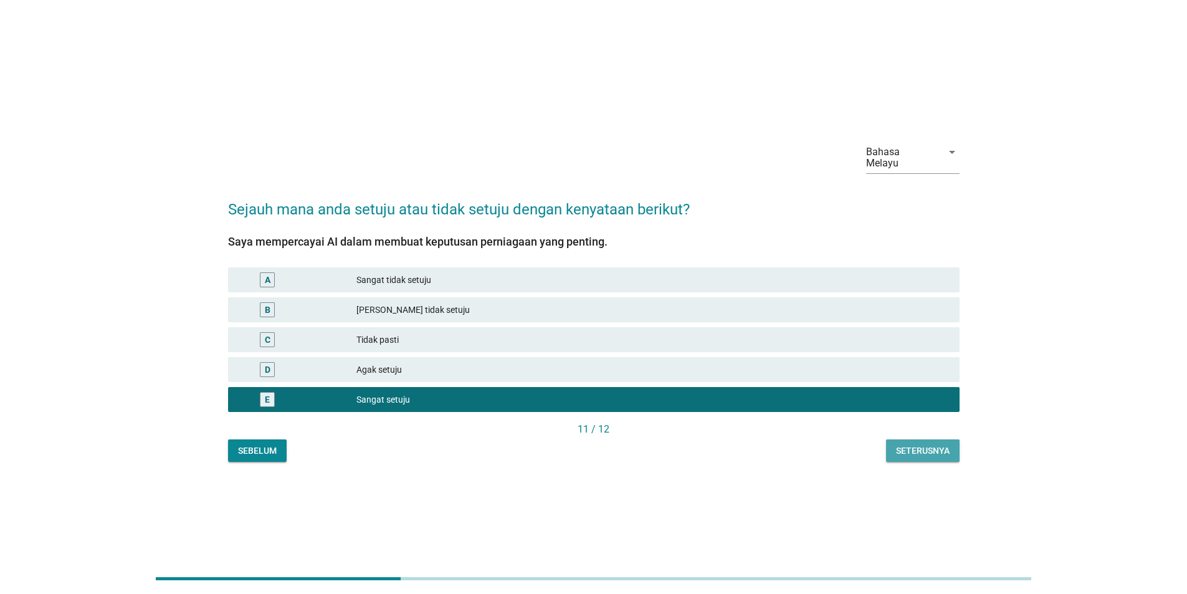
click at [924, 447] on div "Seterusnya" at bounding box center [923, 450] width 54 height 13
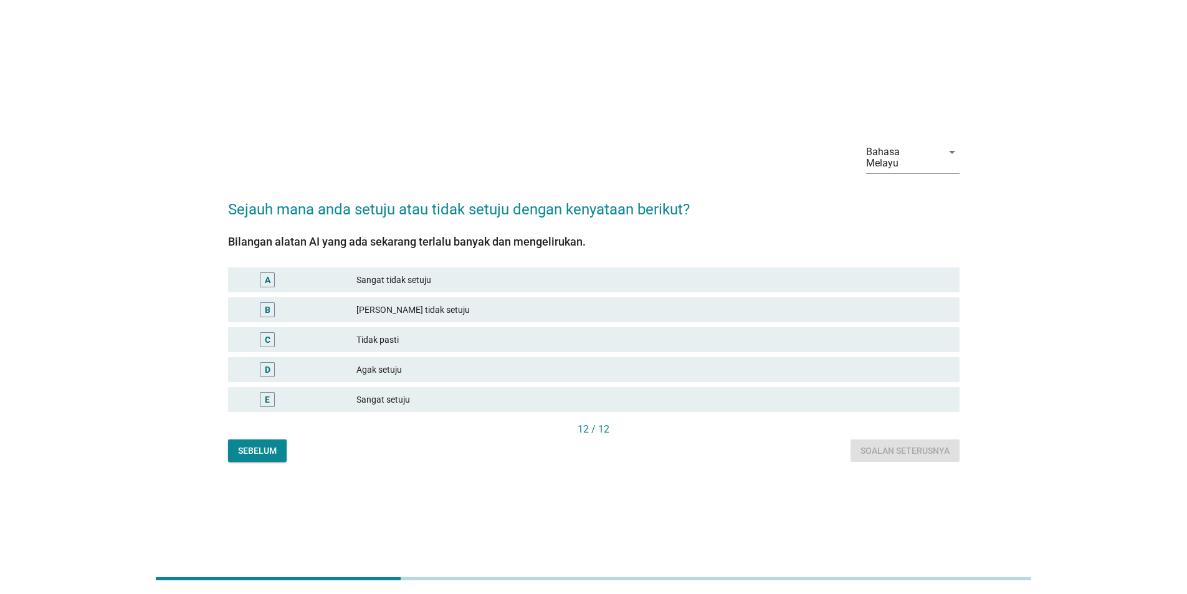
drag, startPoint x: 932, startPoint y: 402, endPoint x: 933, endPoint y: 422, distance: 20.0
click at [933, 406] on div "E Sangat setuju" at bounding box center [594, 399] width 732 height 25
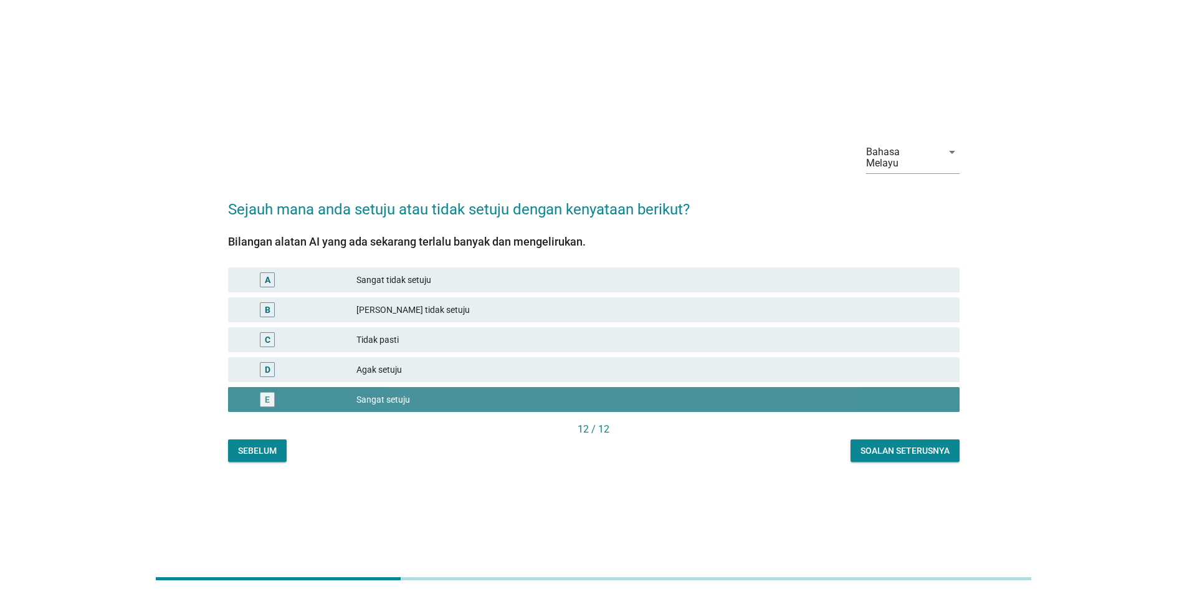
click at [934, 450] on div "Soalan seterusnya" at bounding box center [905, 450] width 89 height 13
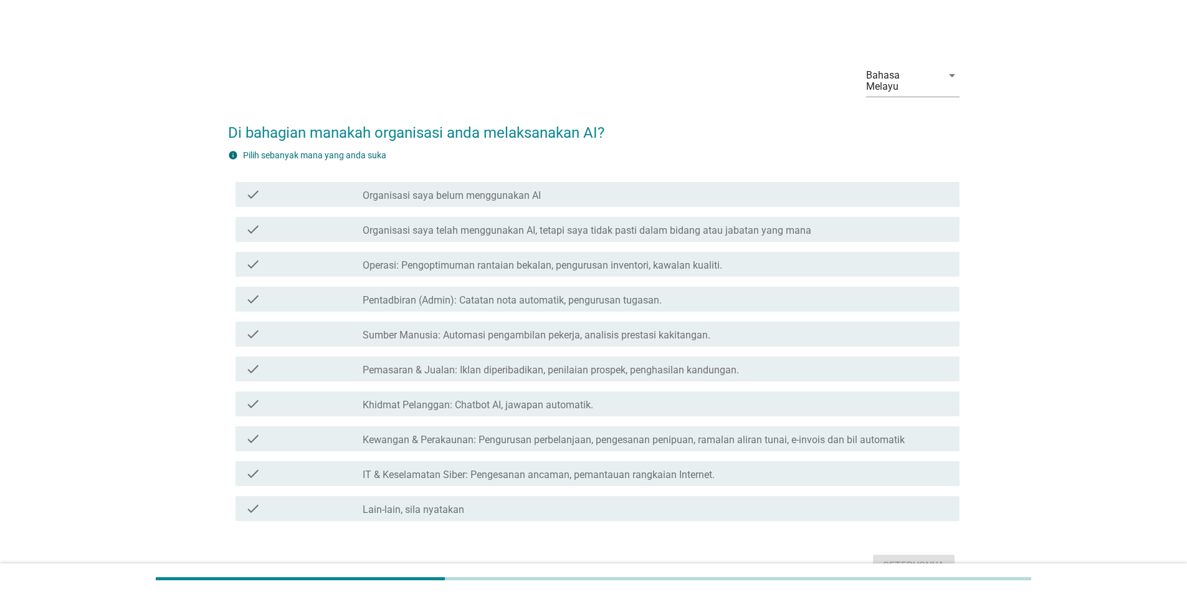
click at [918, 405] on div "check check_box_outline_blank Khidmat Pelanggan: Chatbot AI, jawapan automatik." at bounding box center [594, 403] width 732 height 35
click at [923, 491] on div "check check_box_outline_blank Lain-lain, sila nyatakan" at bounding box center [594, 508] width 732 height 35
click at [923, 502] on div "check_box_outline_blank Lain-lain, sila nyatakan" at bounding box center [656, 508] width 587 height 15
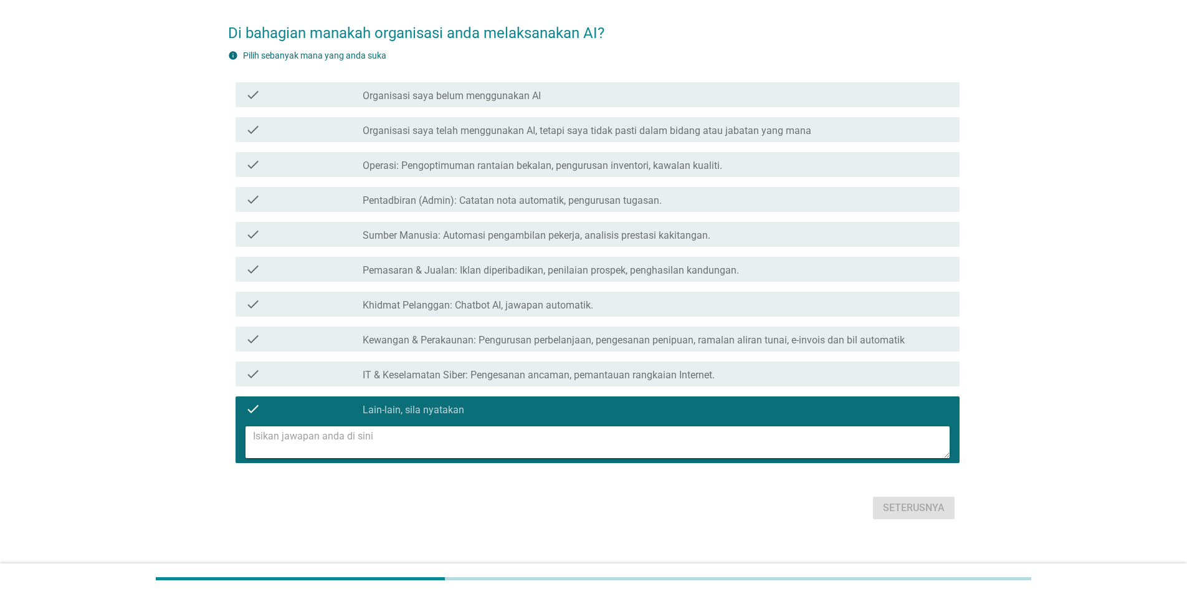
scroll to position [103, 0]
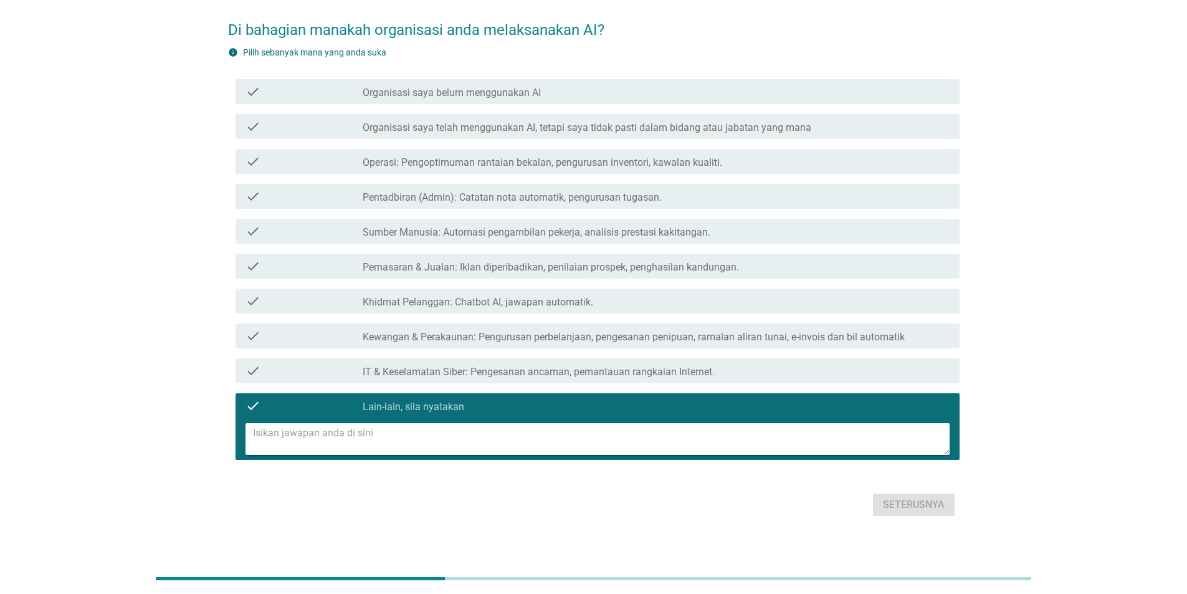
click at [892, 373] on div "check check_box_outline_blank IT & Keselamatan Siber: Pengesanan ancaman, peman…" at bounding box center [594, 370] width 732 height 35
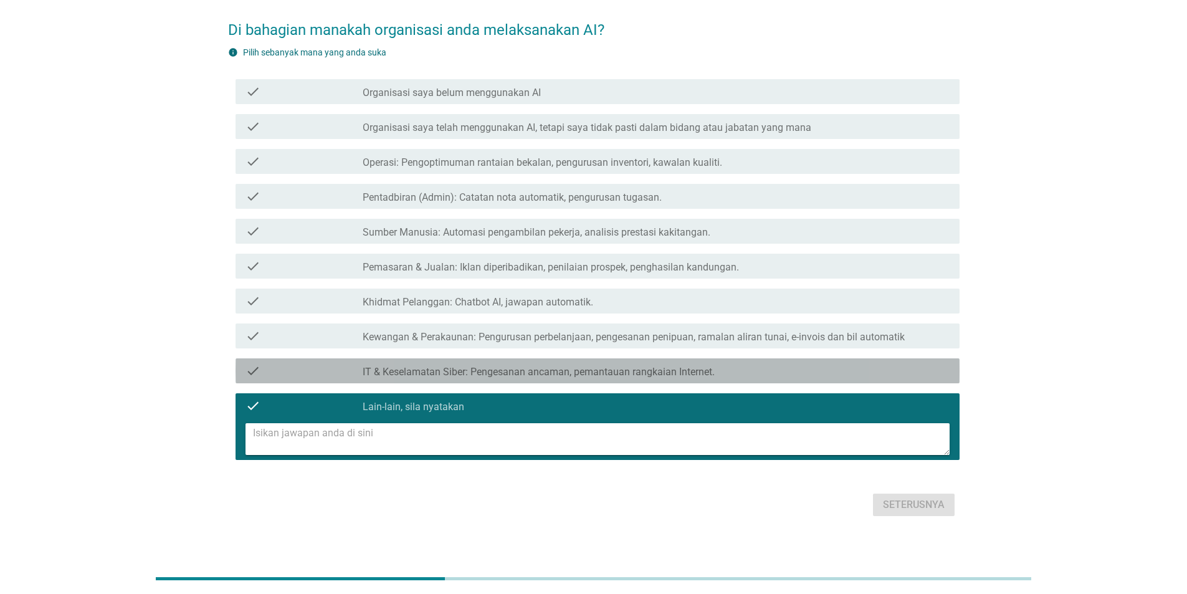
click at [899, 363] on div "check_box_outline_blank IT & Keselamatan Siber: Pengesanan ancaman, pemantauan …" at bounding box center [656, 370] width 587 height 15
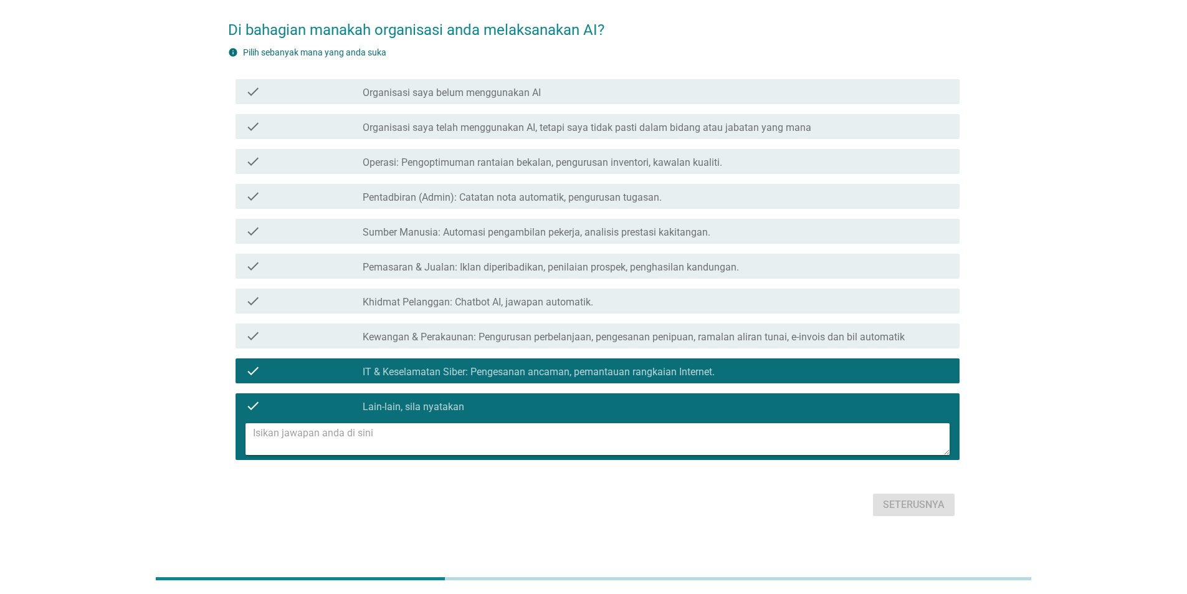
click at [899, 400] on div "check_box_outline_blank Lain-lain, sila nyatakan" at bounding box center [656, 405] width 587 height 15
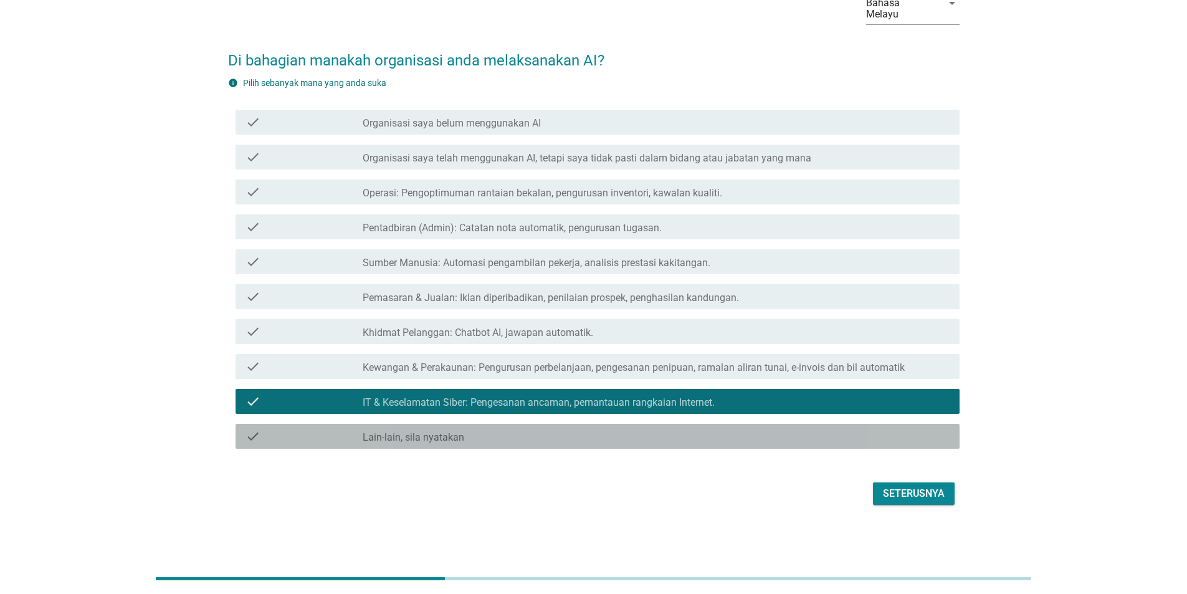
scroll to position [61, 0]
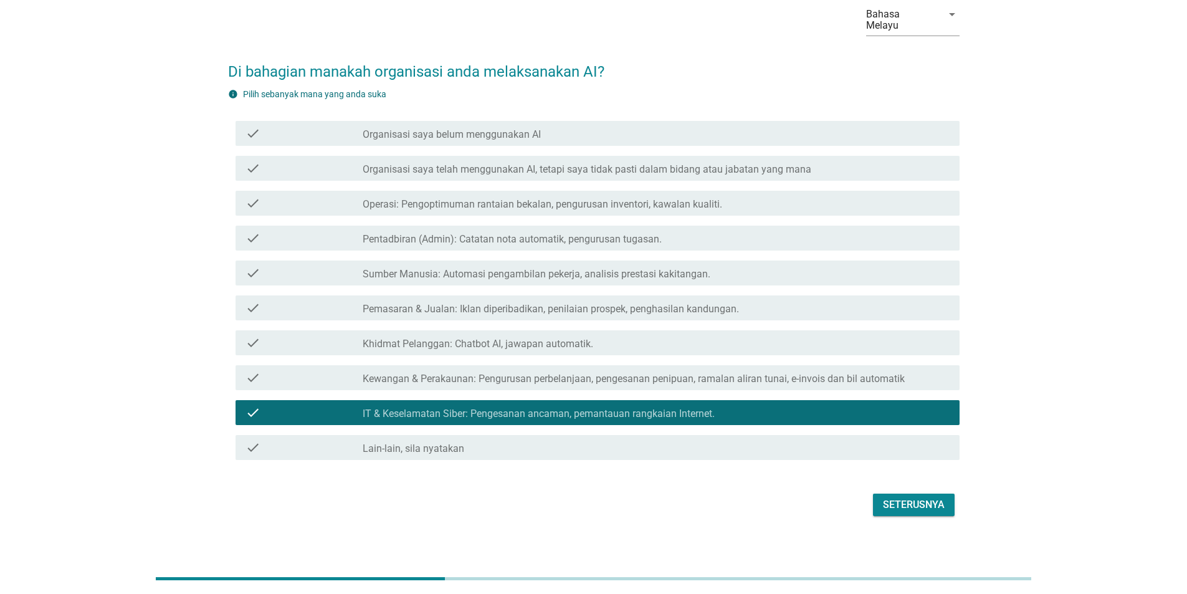
click at [909, 494] on button "Seterusnya" at bounding box center [914, 505] width 82 height 22
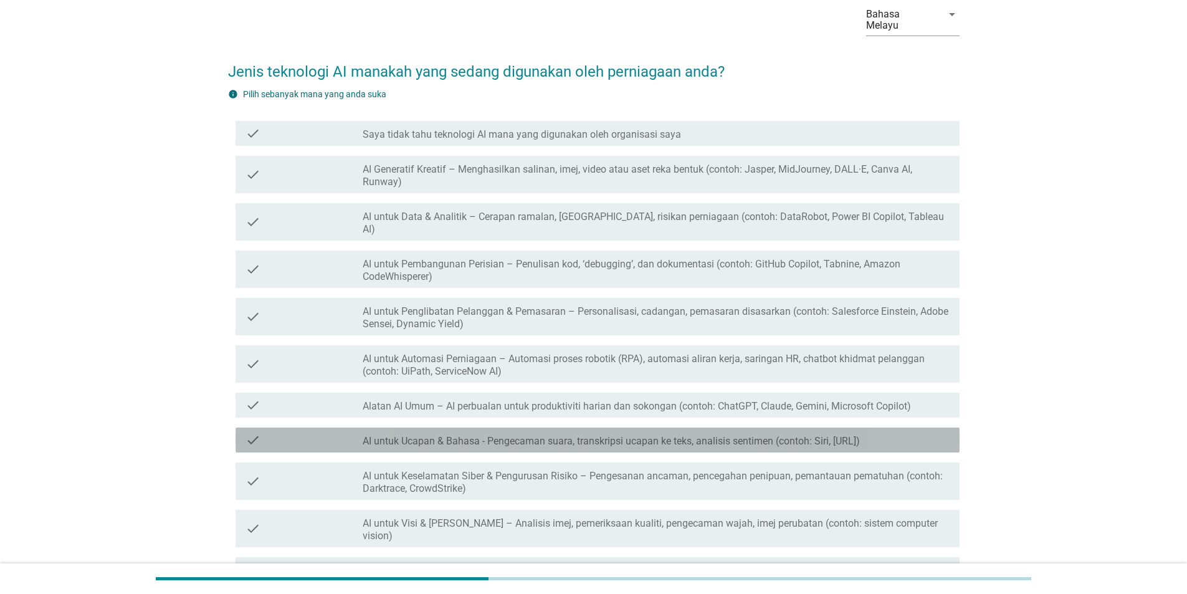
click at [912, 452] on div "check check_box_outline_blank AI untuk Ucapan & Bahasa - Pengecaman suara, tran…" at bounding box center [598, 440] width 724 height 25
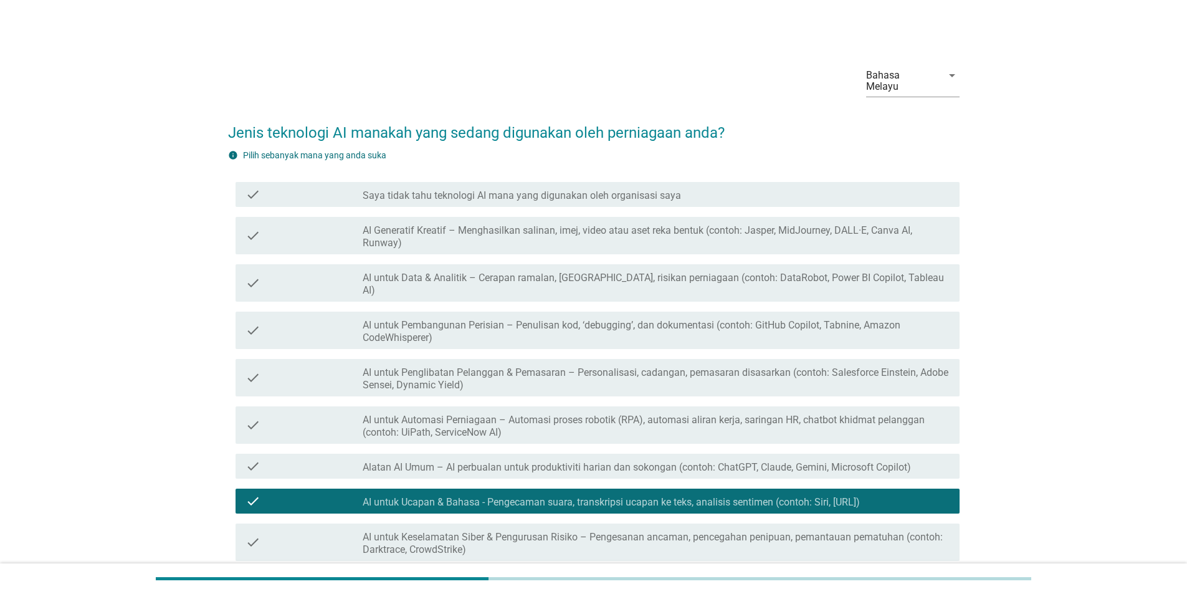
click at [904, 459] on div "check check_box_outline_blank Alatan AI Umum – AI perbualan untuk produktiviti …" at bounding box center [594, 466] width 732 height 35
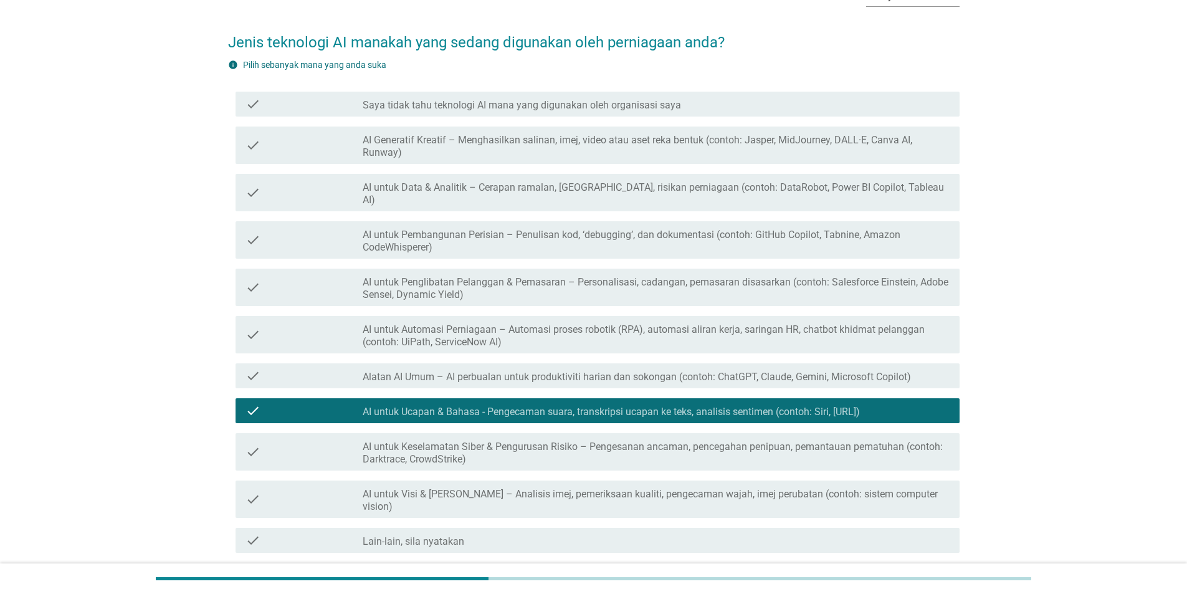
scroll to position [171, 0]
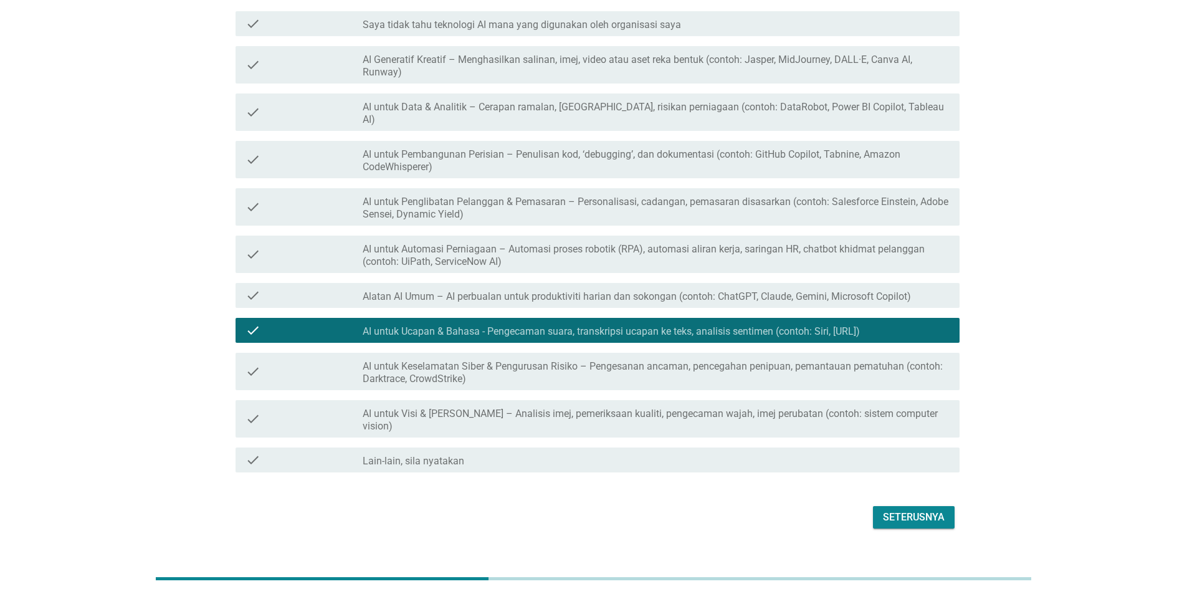
click at [904, 510] on div "Seterusnya" at bounding box center [914, 517] width 62 height 15
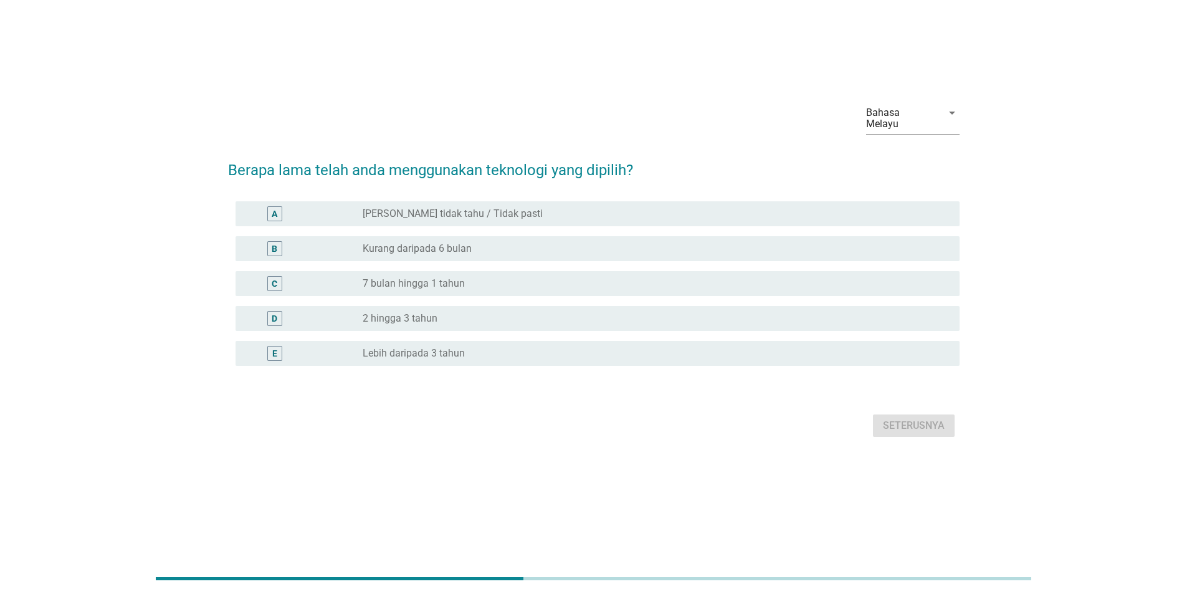
scroll to position [0, 0]
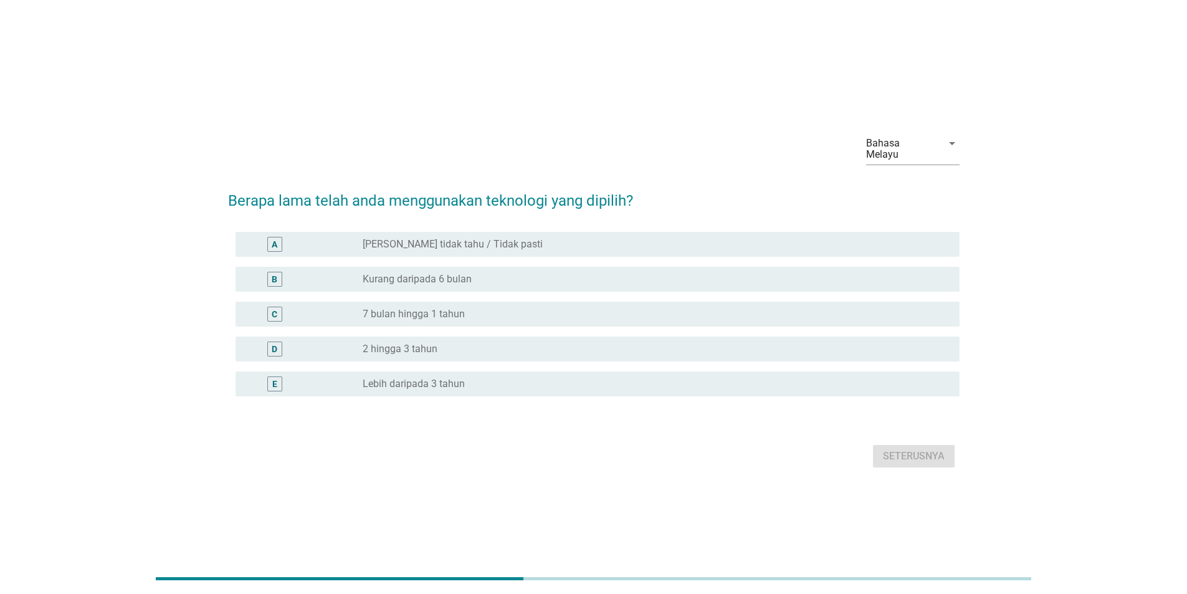
drag, startPoint x: 902, startPoint y: 378, endPoint x: 913, endPoint y: 409, distance: 32.9
click at [904, 379] on div "radio_button_unchecked Lebih daripada 3 tahun" at bounding box center [651, 384] width 577 height 12
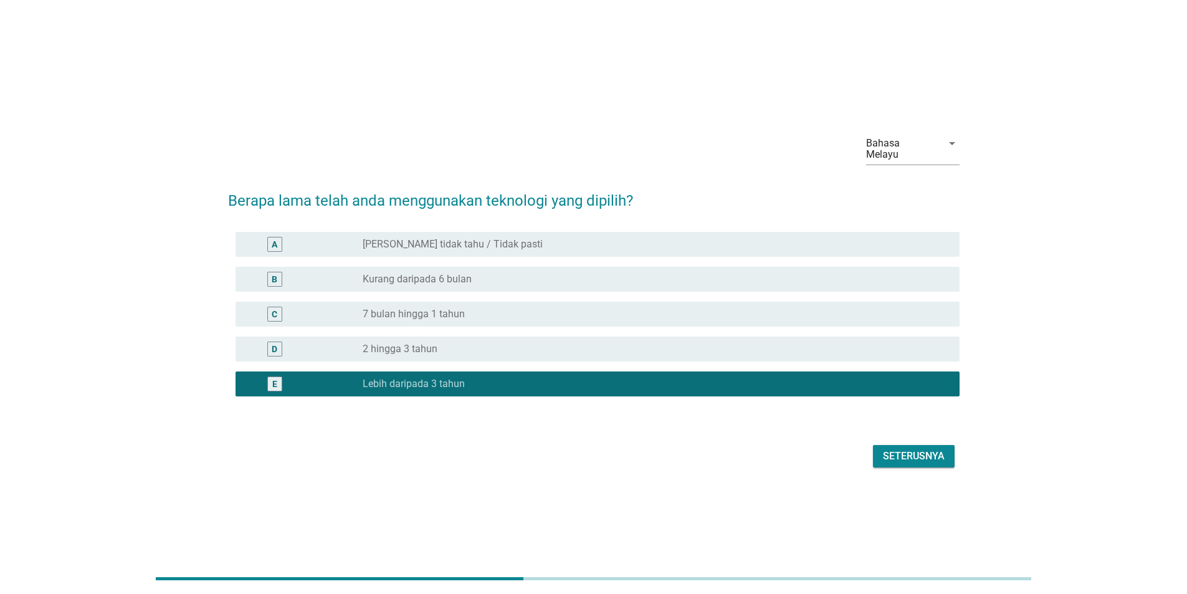
click at [917, 441] on div "Seterusnya" at bounding box center [594, 456] width 732 height 30
click at [915, 453] on div "Seterusnya" at bounding box center [914, 456] width 62 height 15
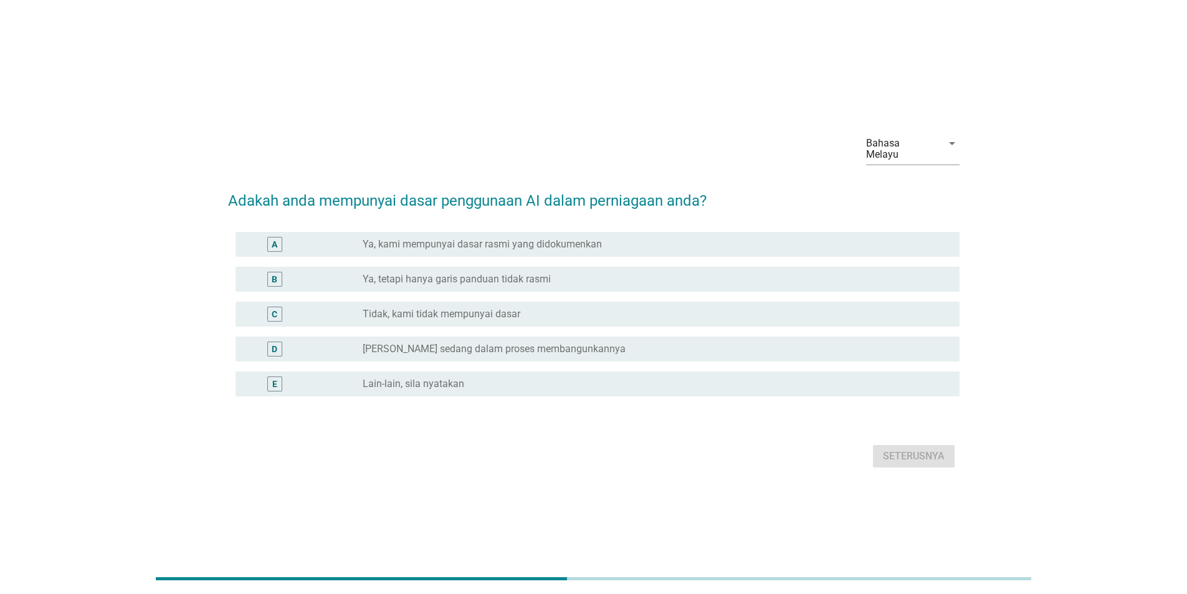
click at [899, 378] on div "radio_button_unchecked Lain-lain, sila nyatakan" at bounding box center [651, 384] width 577 height 12
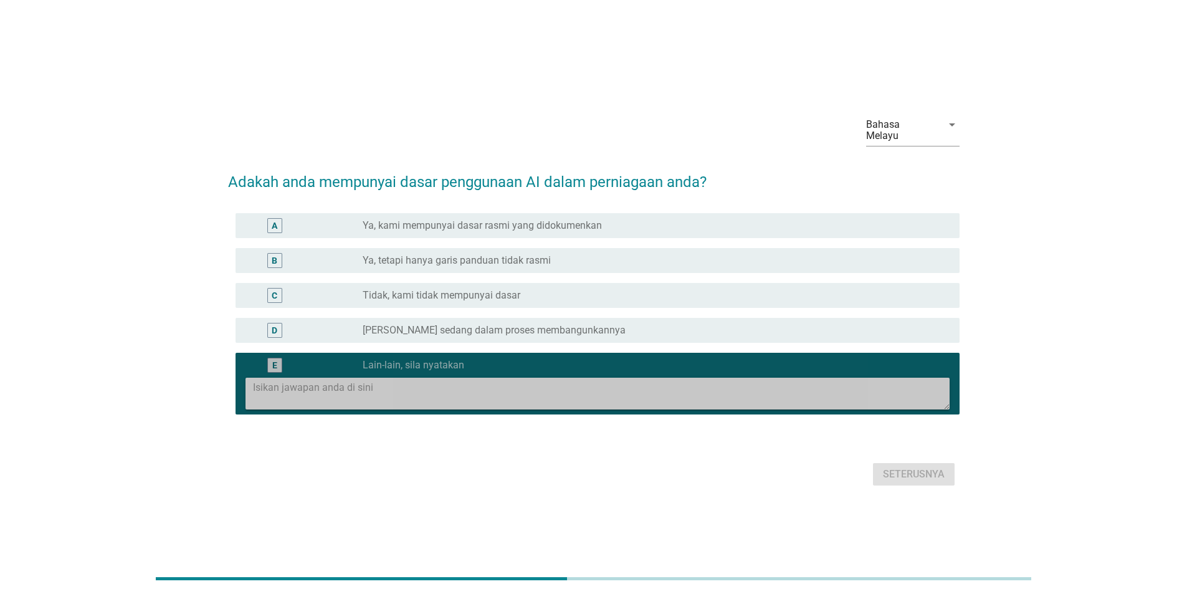
drag, startPoint x: 887, startPoint y: 367, endPoint x: 891, endPoint y: 322, distance: 45.1
click at [886, 373] on div at bounding box center [598, 391] width 704 height 37
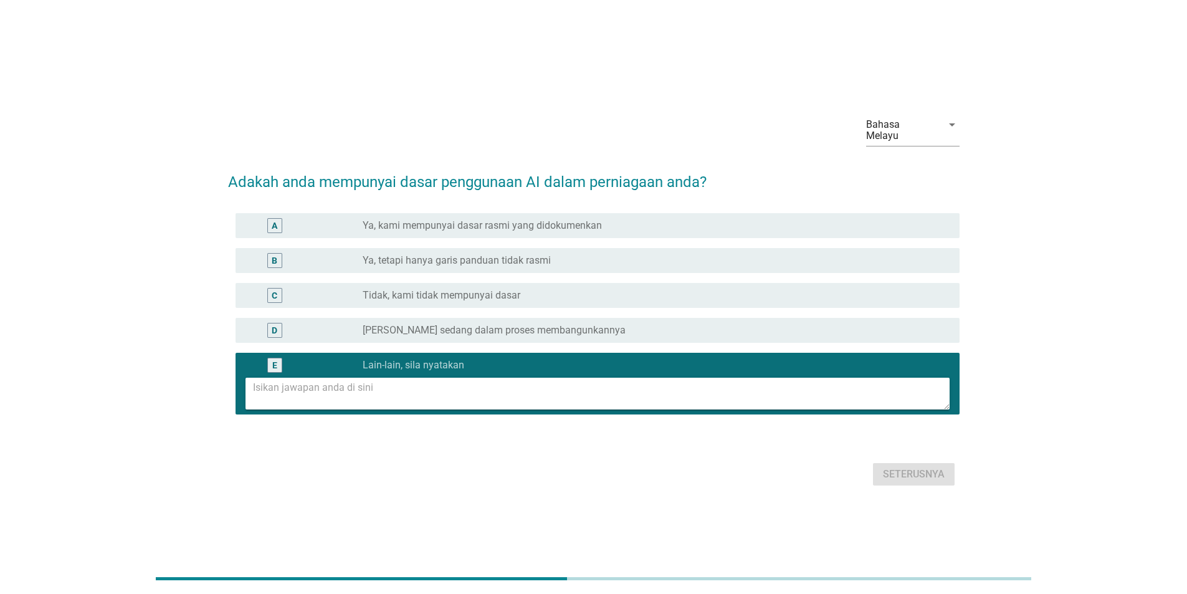
click at [891, 324] on div "radio_button_unchecked Kami sedang dalam proses membangunkannya" at bounding box center [651, 330] width 577 height 12
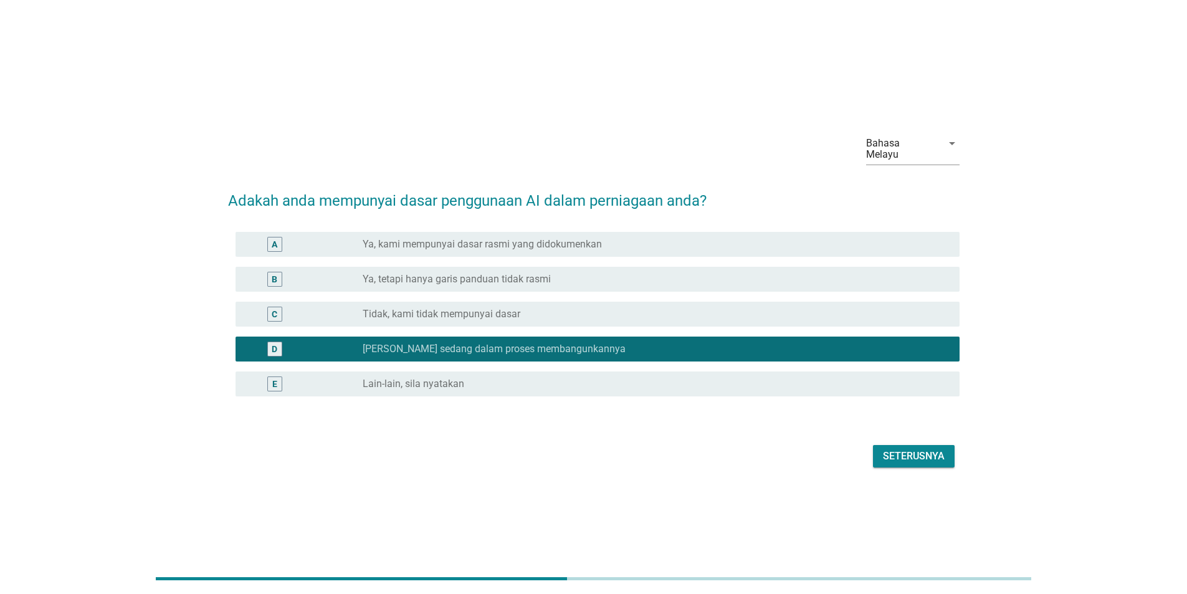
click at [912, 453] on div "Seterusnya" at bounding box center [914, 456] width 62 height 15
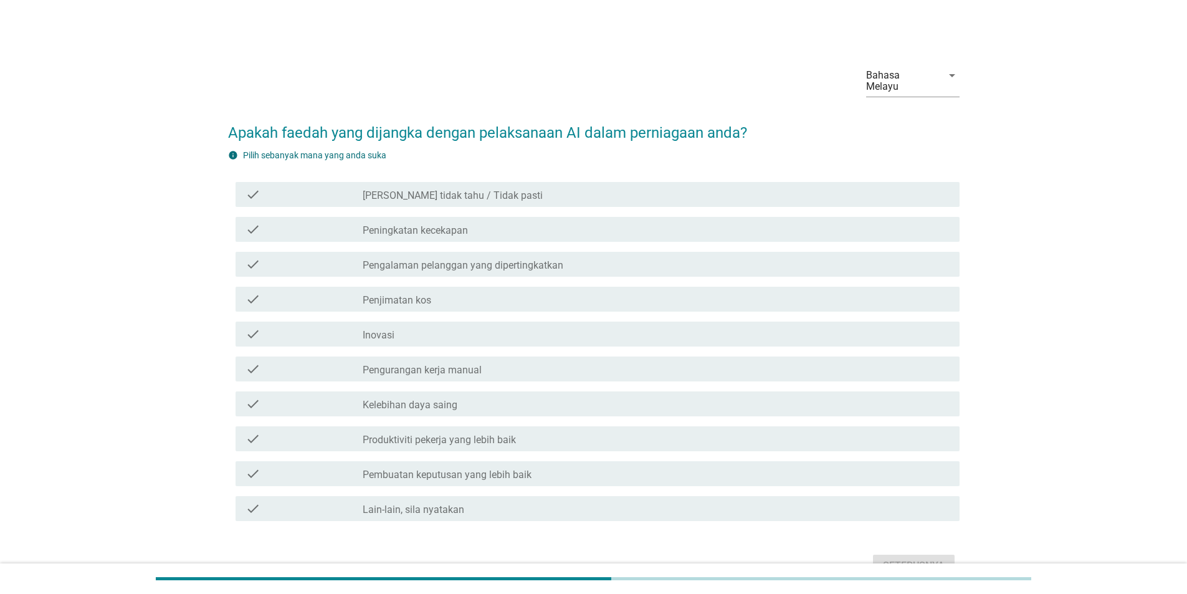
click at [881, 373] on div "check check_box_outline_blank Pengurangan kerja manual" at bounding box center [594, 368] width 732 height 35
click at [889, 399] on div "check_box_outline_blank Kelebihan daya saing" at bounding box center [656, 403] width 587 height 15
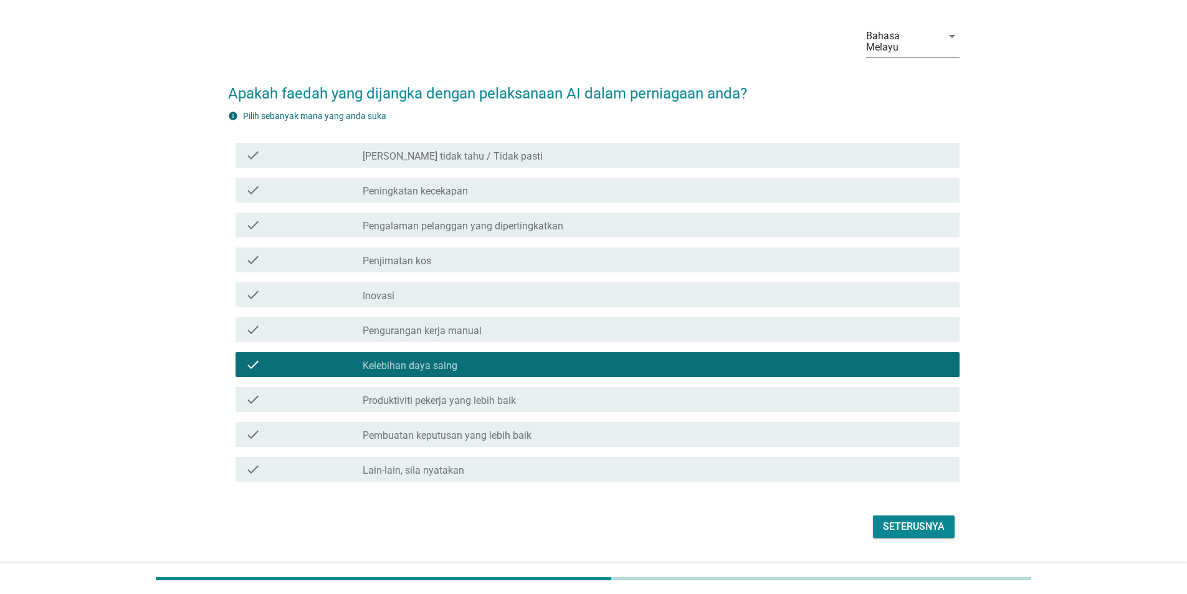
scroll to position [61, 0]
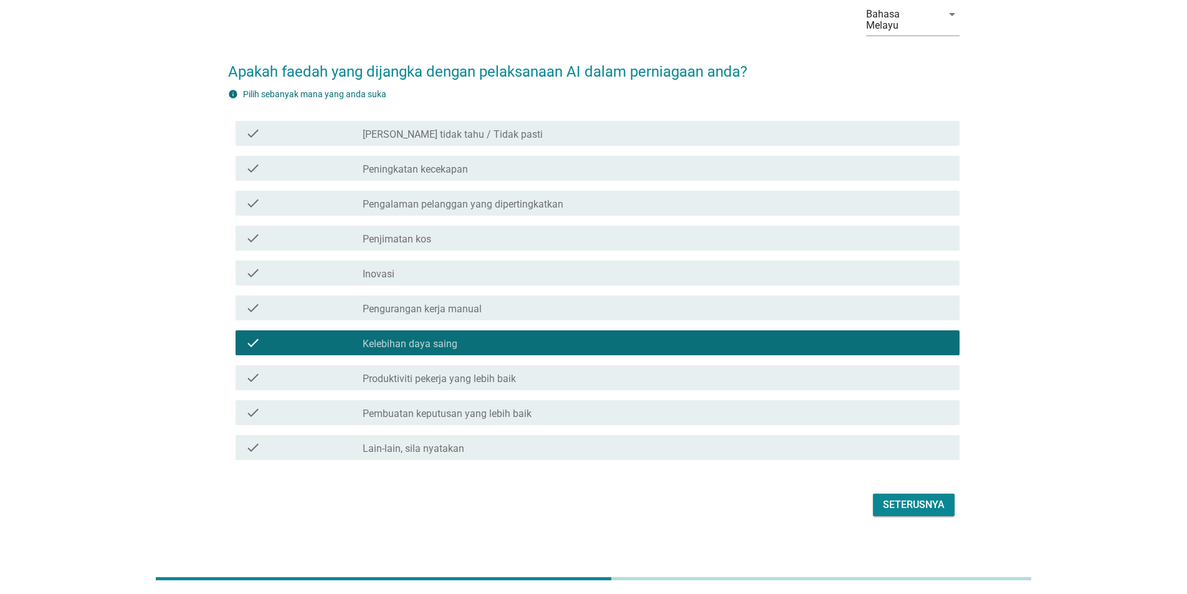
click at [897, 467] on form "Apakah faedah yang dijangka dengan pelaksanaan AI dalam perniagaan anda? info P…" at bounding box center [594, 284] width 732 height 472
click at [894, 497] on div "Seterusnya" at bounding box center [914, 504] width 62 height 15
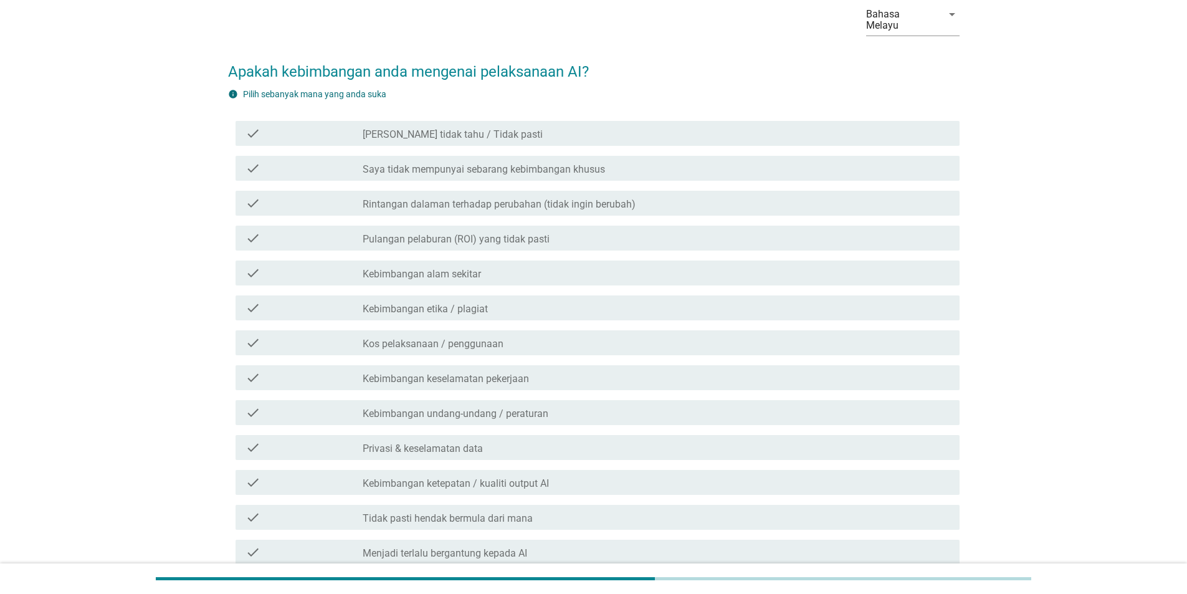
scroll to position [0, 0]
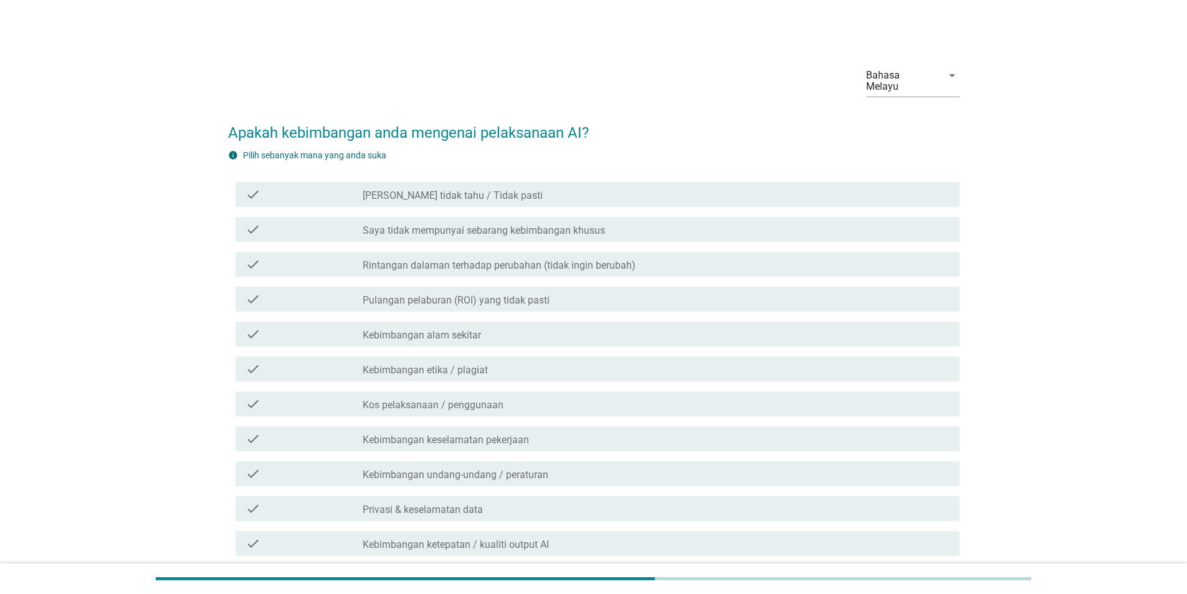
click at [897, 466] on div "check_box_outline_blank Kebimbangan undang-undang / peraturan" at bounding box center [656, 473] width 587 height 15
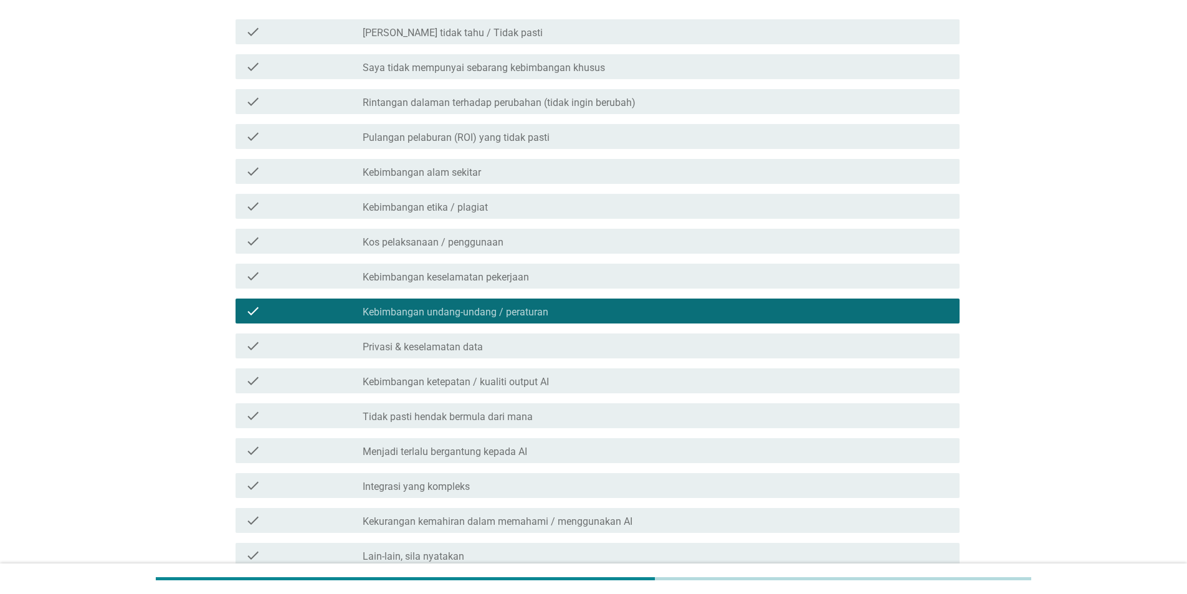
scroll to position [270, 0]
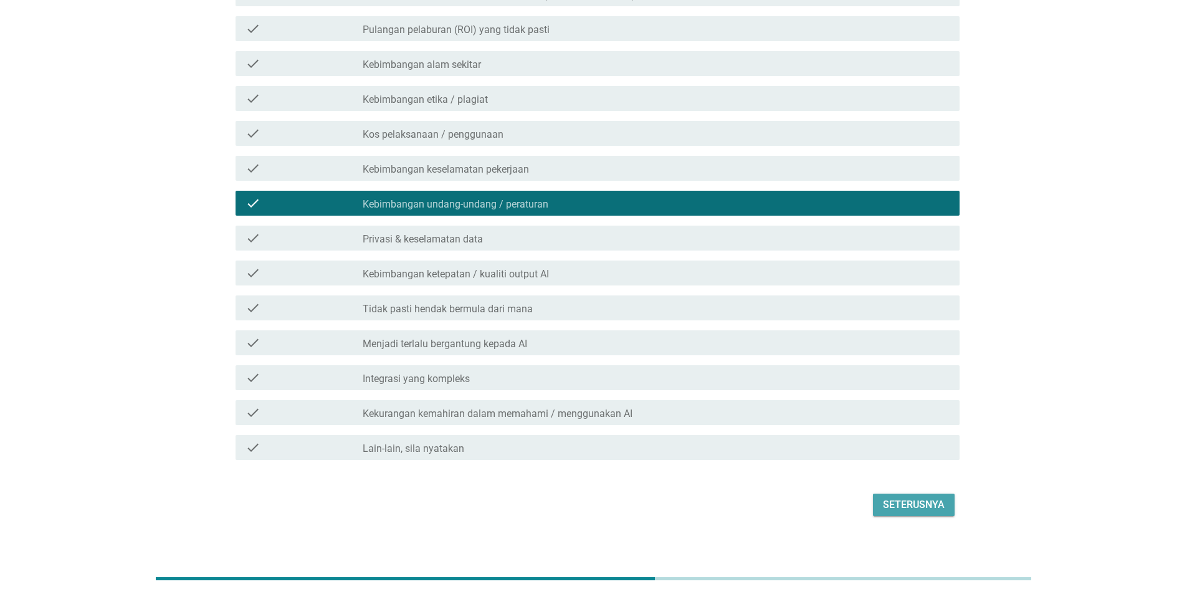
click at [909, 497] on div "Seterusnya" at bounding box center [914, 504] width 62 height 15
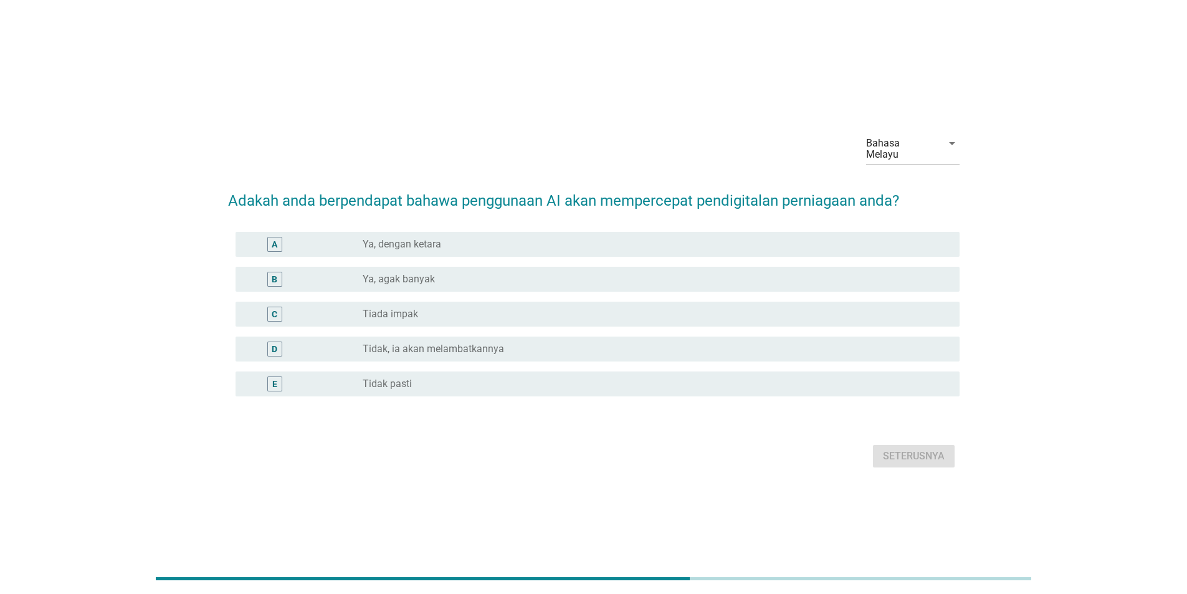
click at [883, 383] on div "radio_button_unchecked Tidak pasti" at bounding box center [651, 384] width 577 height 12
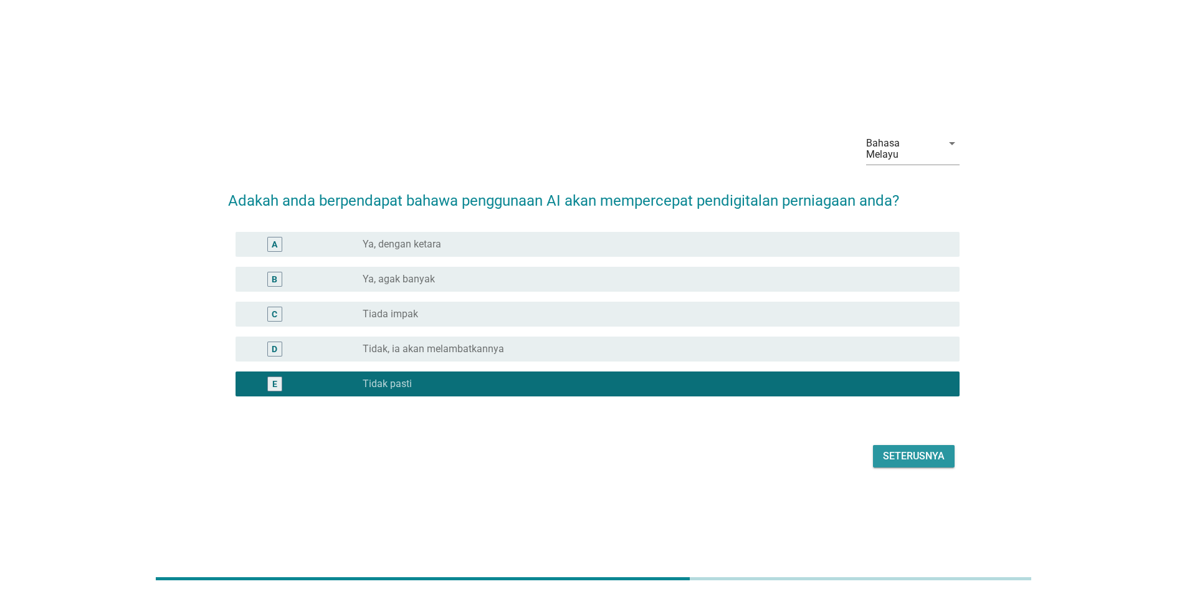
click at [932, 445] on button "Seterusnya" at bounding box center [914, 456] width 82 height 22
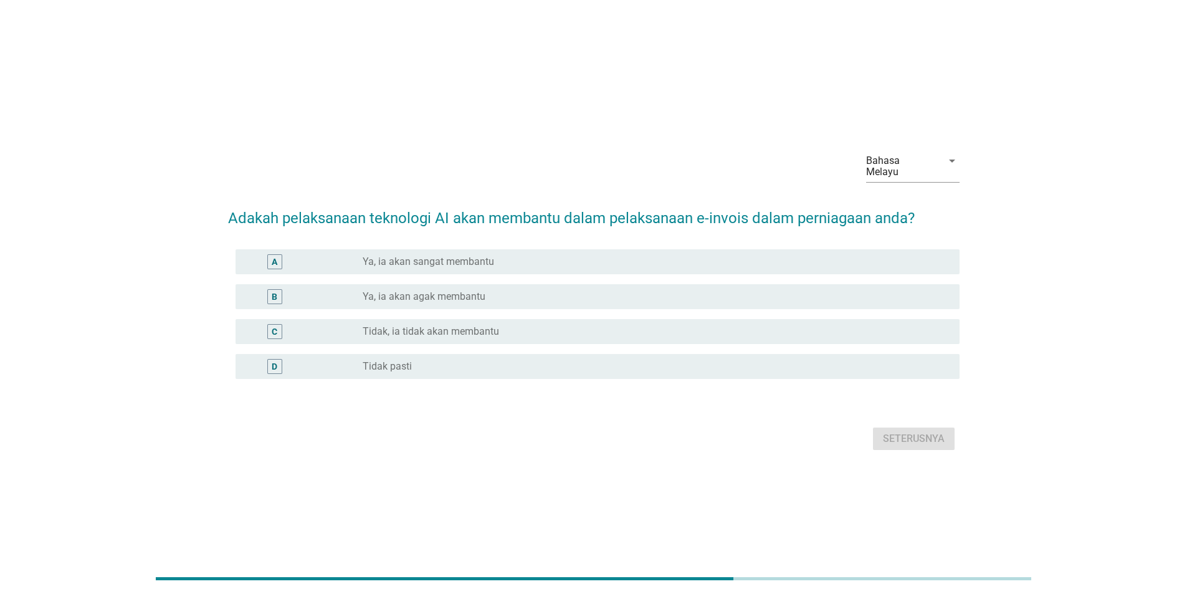
drag, startPoint x: 913, startPoint y: 351, endPoint x: 911, endPoint y: 375, distance: 24.4
click at [912, 354] on div "D radio_button_unchecked Tidak pasti" at bounding box center [598, 366] width 724 height 25
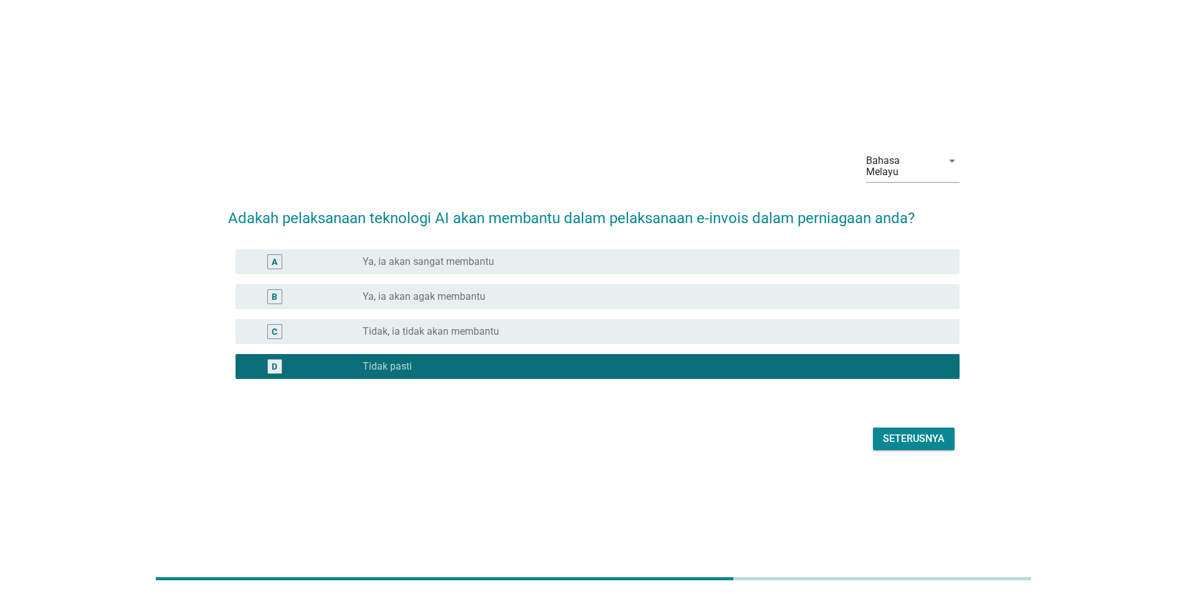
click at [913, 431] on div "Seterusnya" at bounding box center [914, 438] width 62 height 15
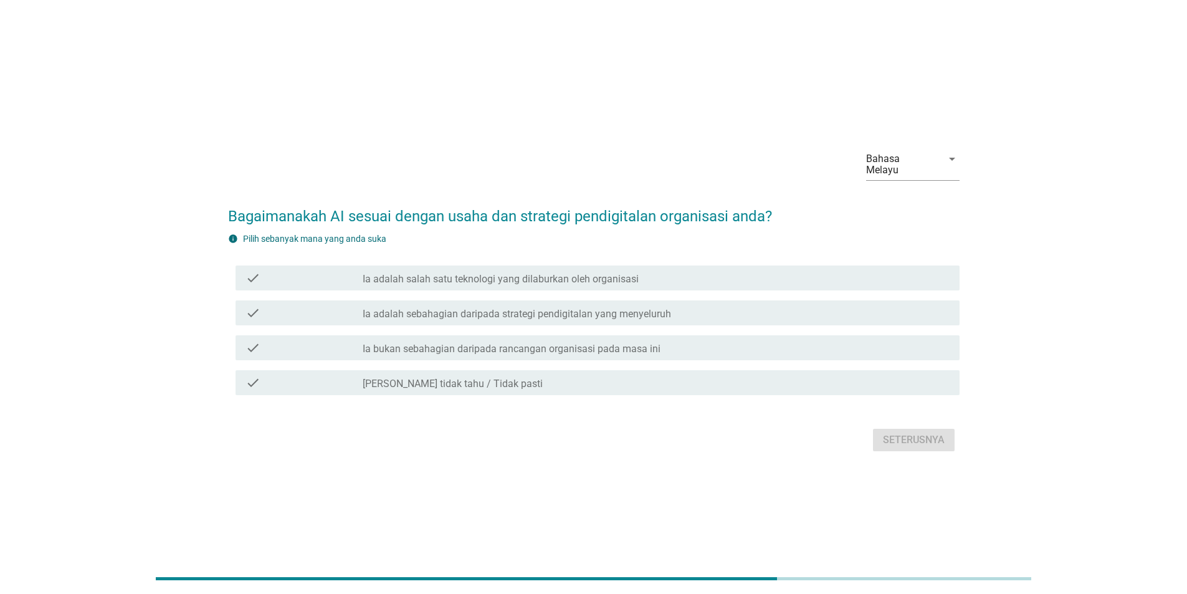
click at [902, 376] on div "check_box_outline_blank Saya tidak tahu / Tidak pasti" at bounding box center [656, 382] width 587 height 15
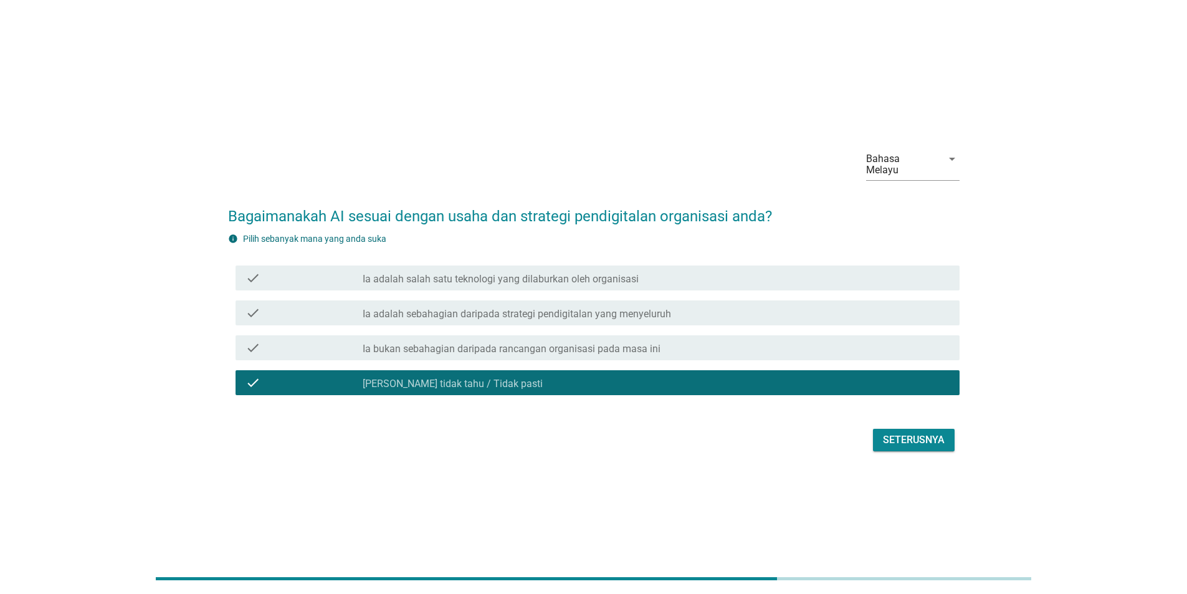
click at [919, 439] on div "Seterusnya" at bounding box center [914, 439] width 62 height 15
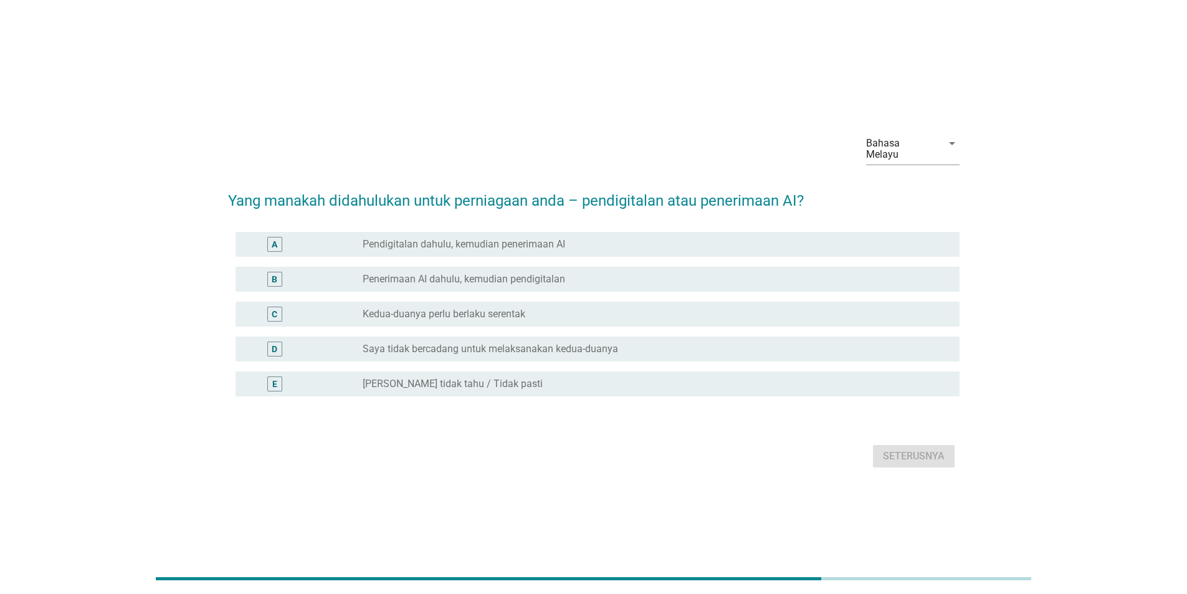
click at [911, 388] on div "E radio_button_unchecked Saya tidak tahu / Tidak pasti" at bounding box center [598, 383] width 724 height 25
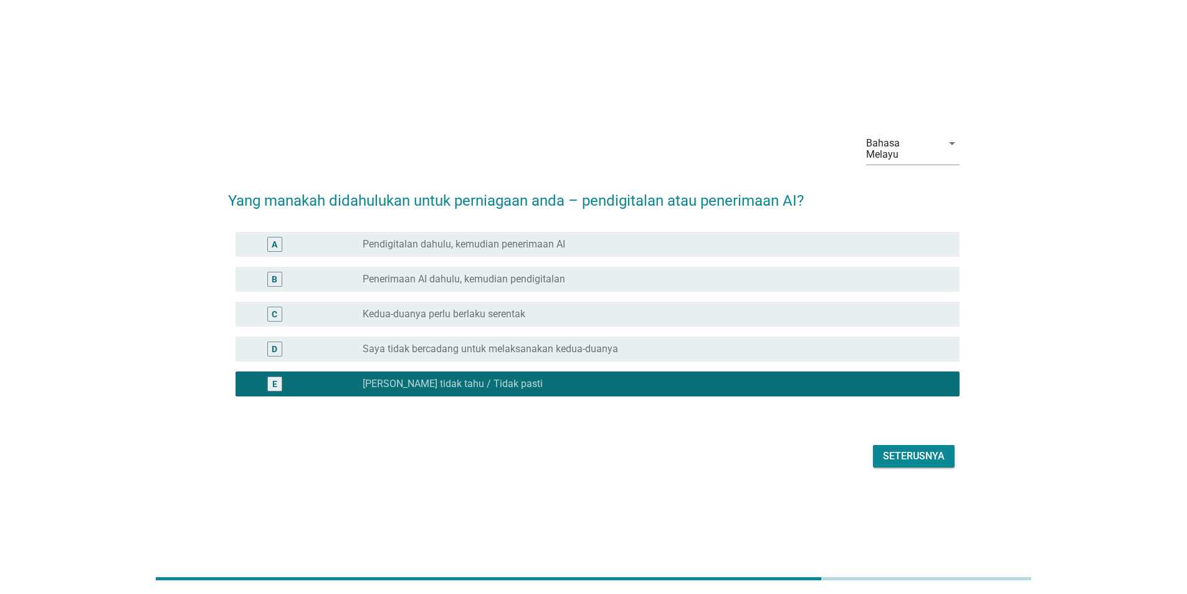
click at [915, 449] on div "Seterusnya" at bounding box center [914, 456] width 62 height 15
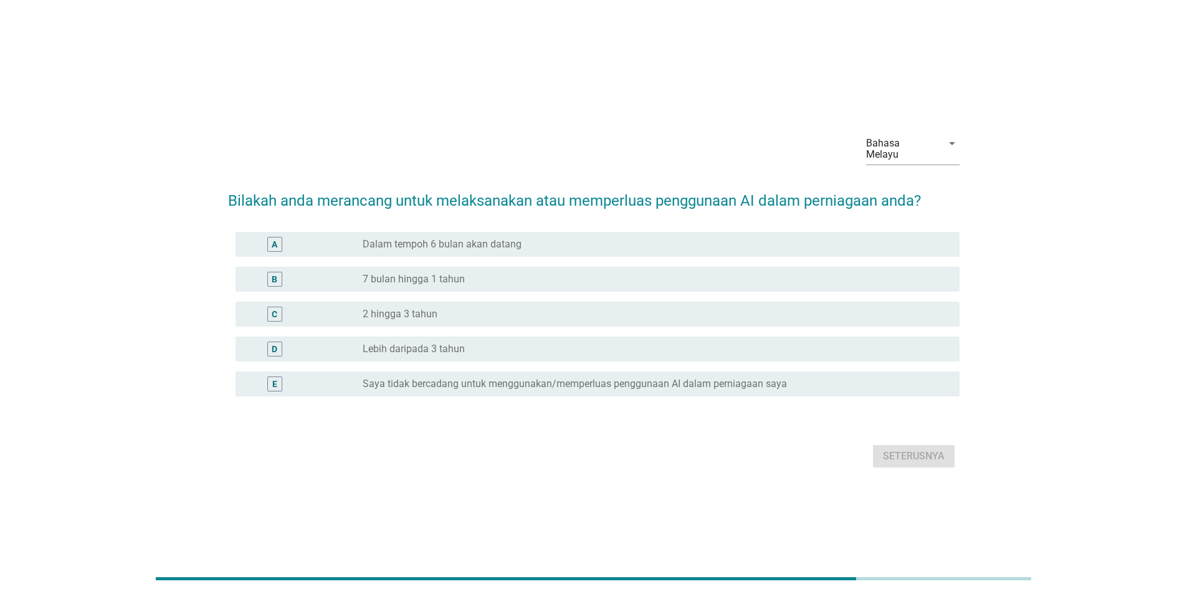
click at [925, 380] on div "radio_button_unchecked Saya tidak bercadang untuk menggunakan/memperluas penggu…" at bounding box center [651, 384] width 577 height 12
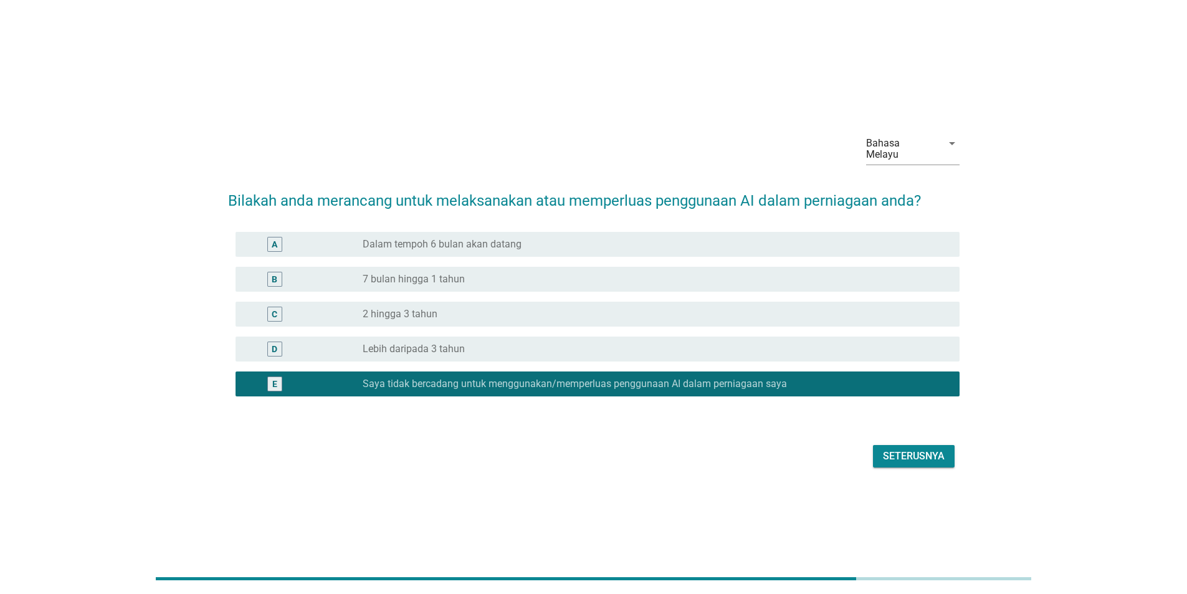
click at [920, 451] on div "Seterusnya" at bounding box center [914, 456] width 62 height 15
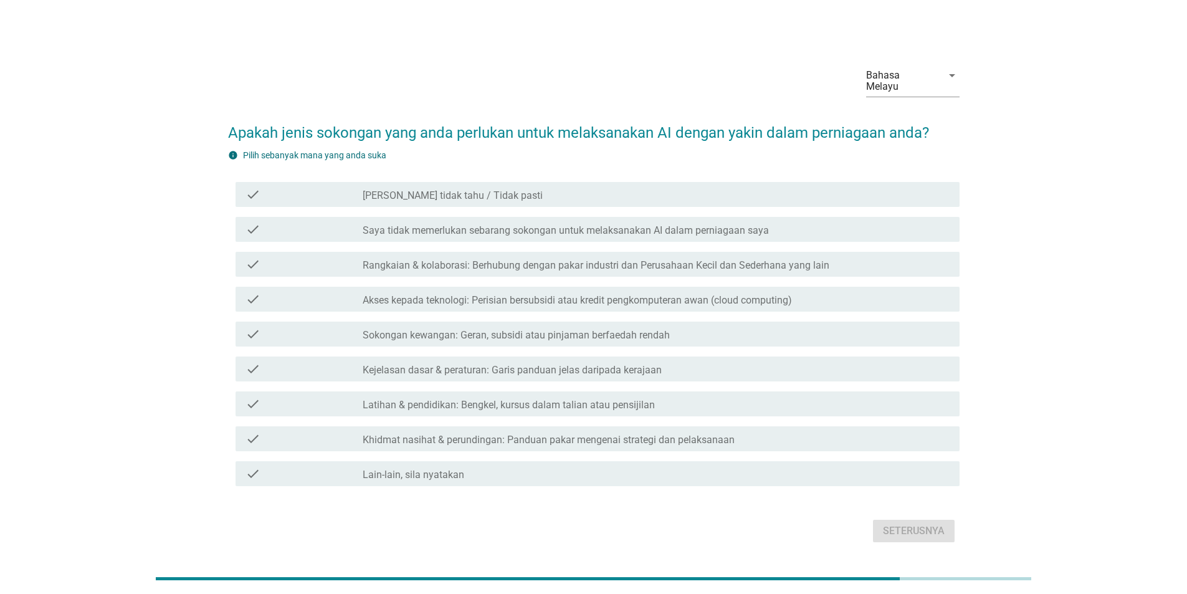
click at [918, 386] on div "check check_box_outline_blank Latihan & pendidikan: Bengkel, kursus dalam talia…" at bounding box center [594, 403] width 732 height 35
click at [922, 403] on div "check check_box_outline_blank Latihan & pendidikan: Bengkel, kursus dalam talia…" at bounding box center [598, 403] width 724 height 25
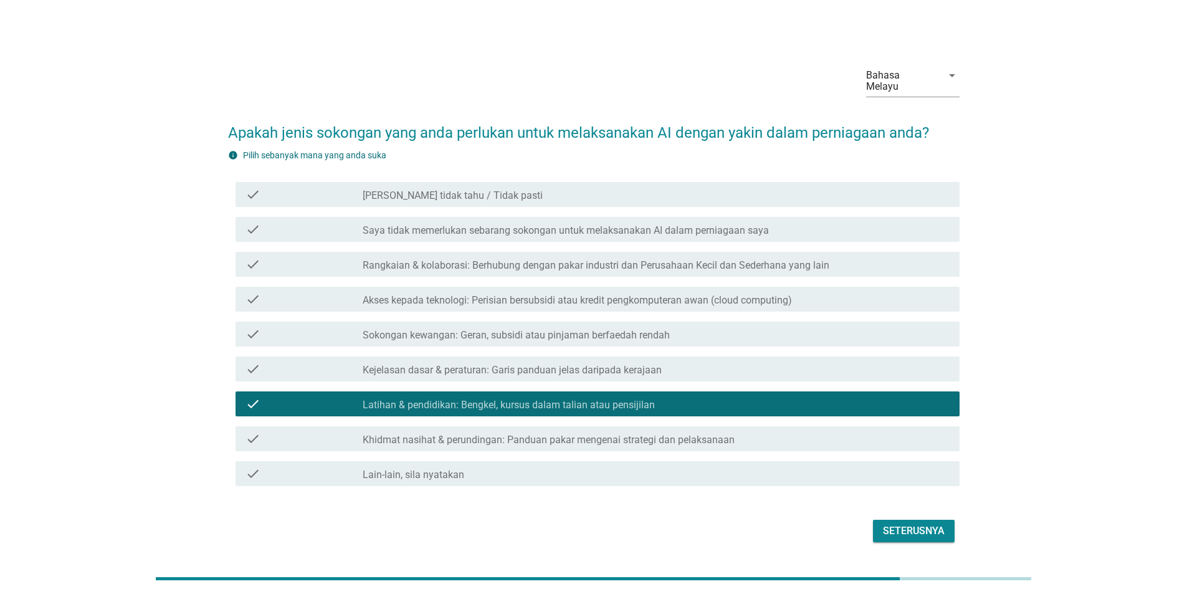
click at [897, 526] on div "Seterusnya" at bounding box center [914, 530] width 62 height 15
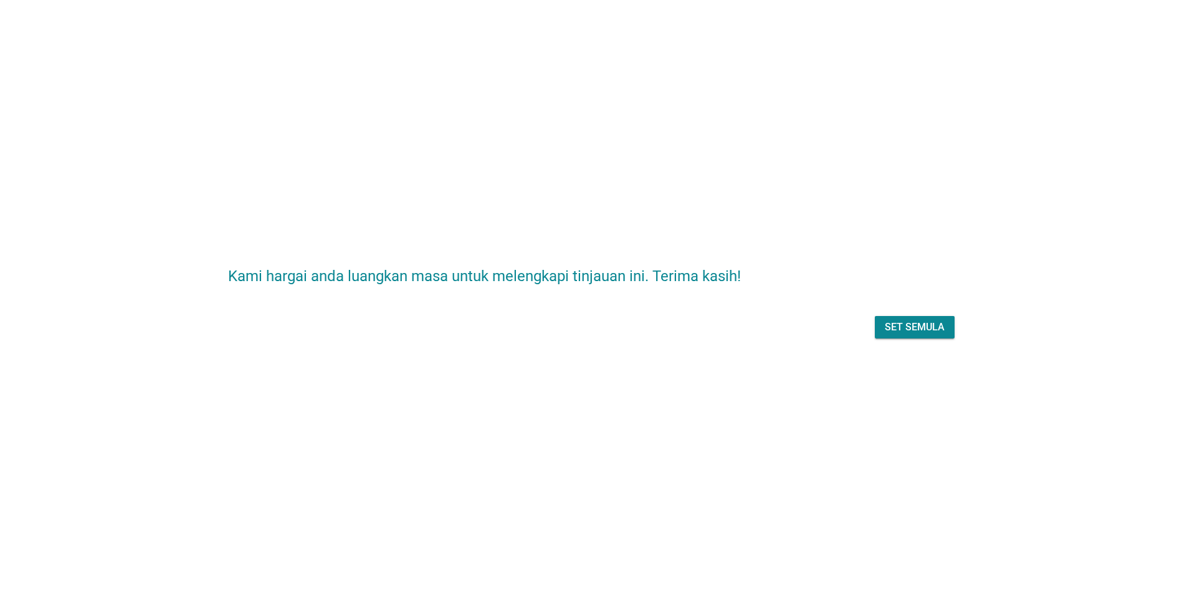
click at [907, 329] on div "Set semula" at bounding box center [915, 327] width 60 height 15
